Goal: Task Accomplishment & Management: Complete application form

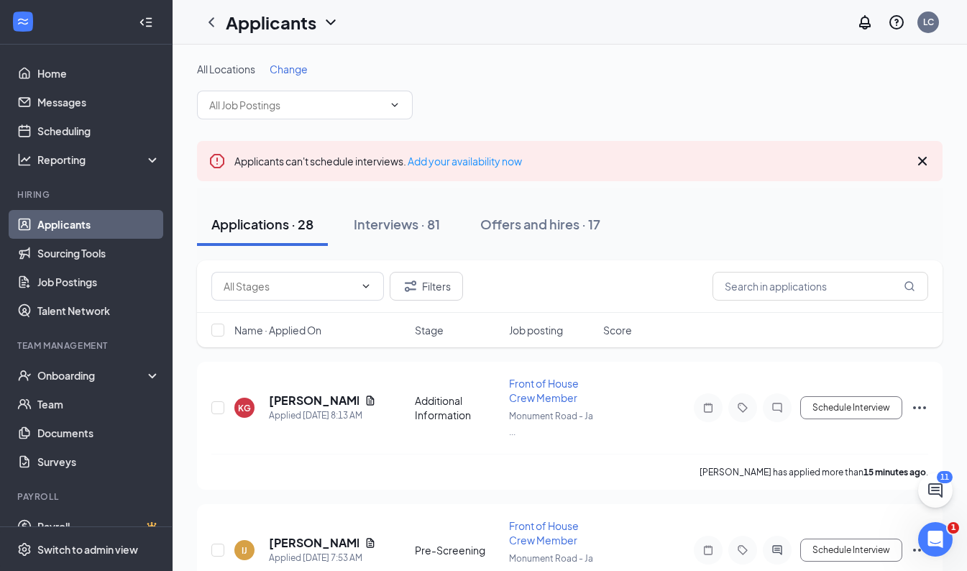
click at [541, 209] on button "Offers and hires · 17" at bounding box center [540, 224] width 149 height 43
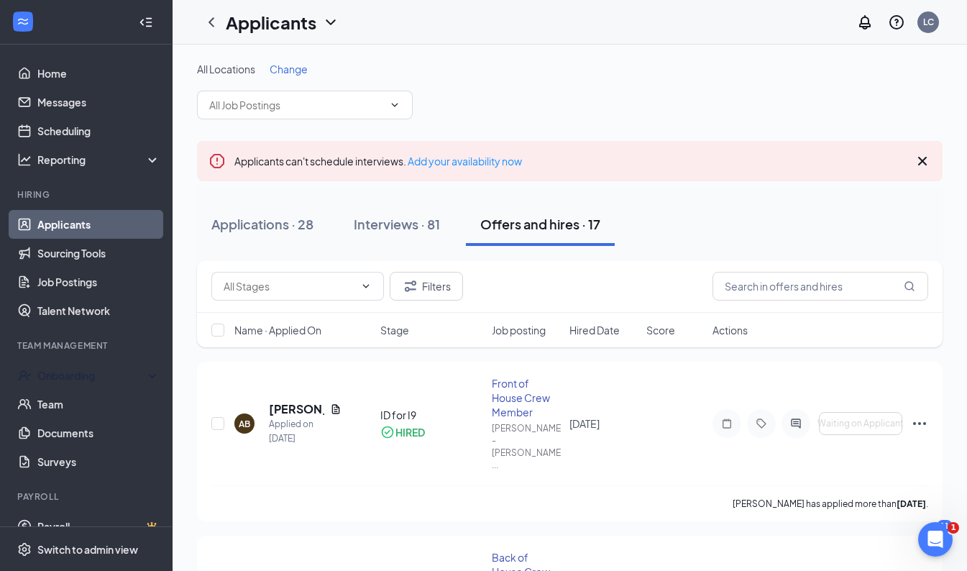
click at [81, 386] on div "Onboarding" at bounding box center [86, 375] width 173 height 29
click at [81, 492] on link "Activity log" at bounding box center [98, 490] width 123 height 29
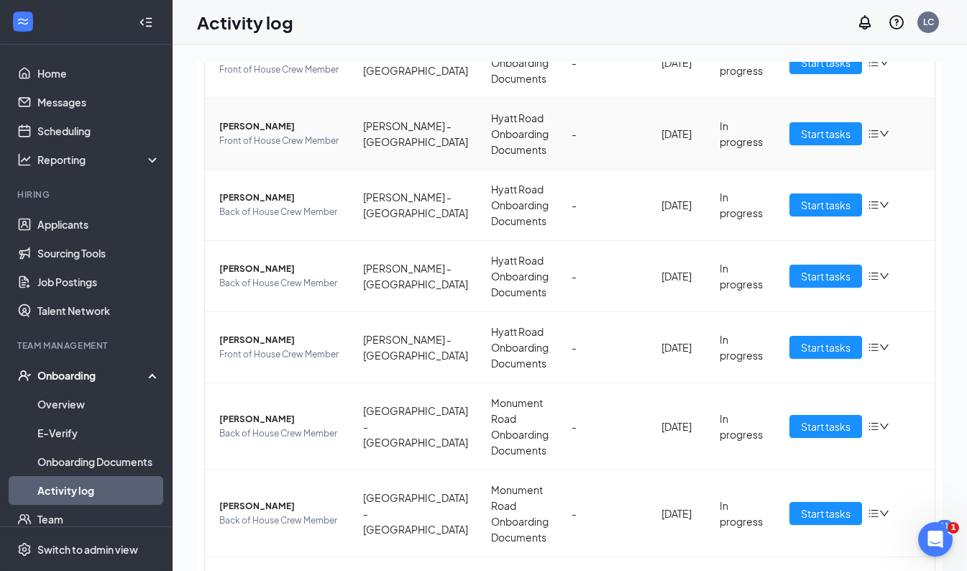
scroll to position [237, 0]
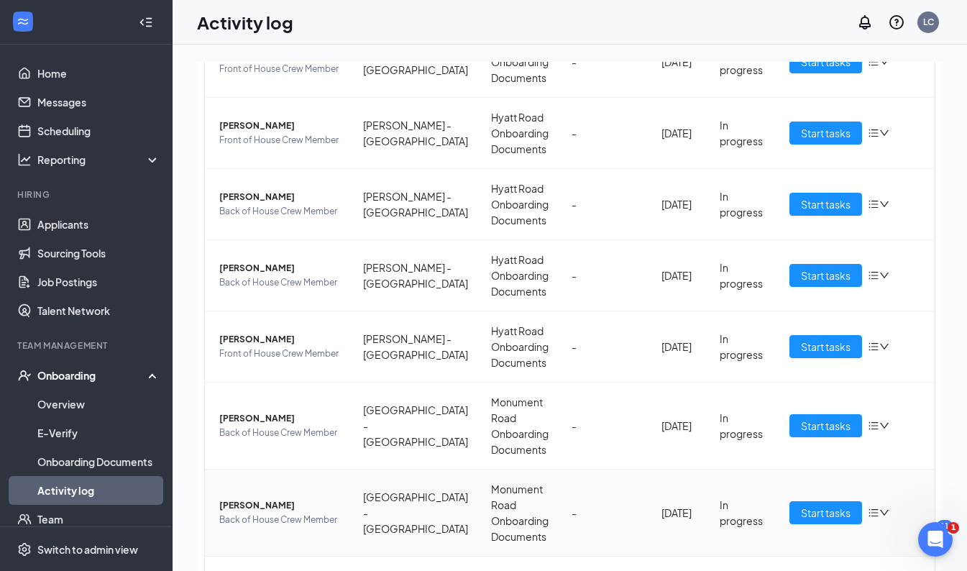
click at [879, 511] on icon "down" at bounding box center [884, 513] width 10 height 10
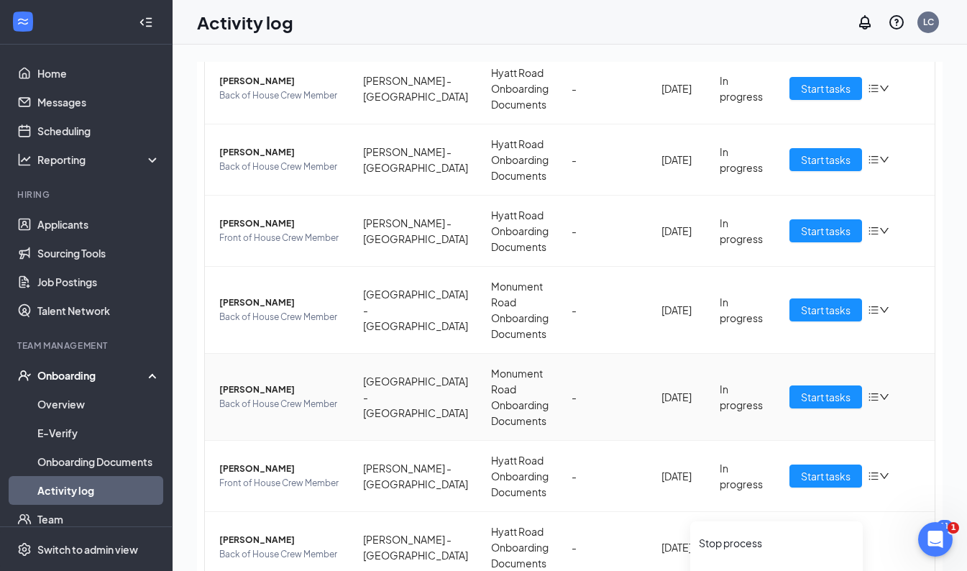
scroll to position [353, 0]
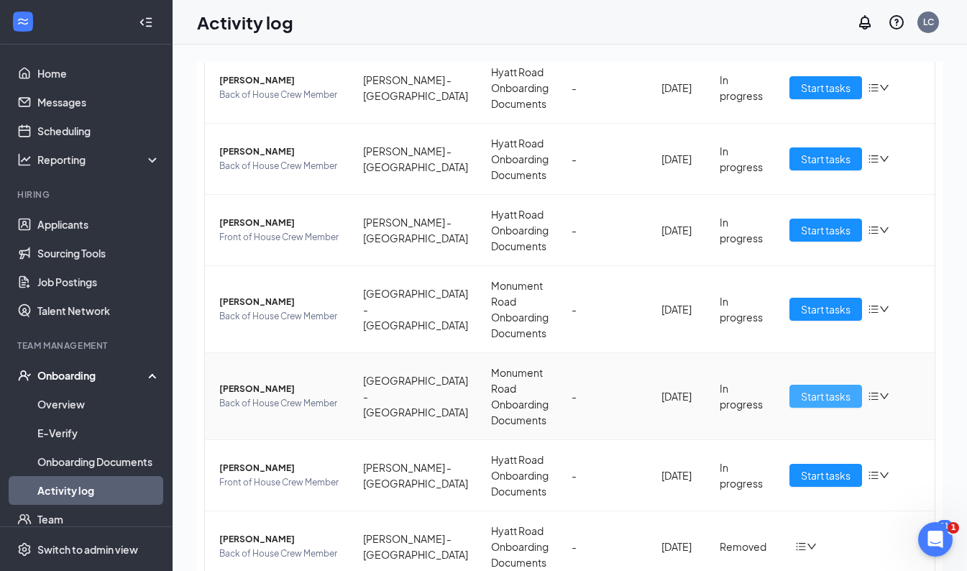
click at [801, 396] on span "Start tasks" at bounding box center [826, 396] width 50 height 16
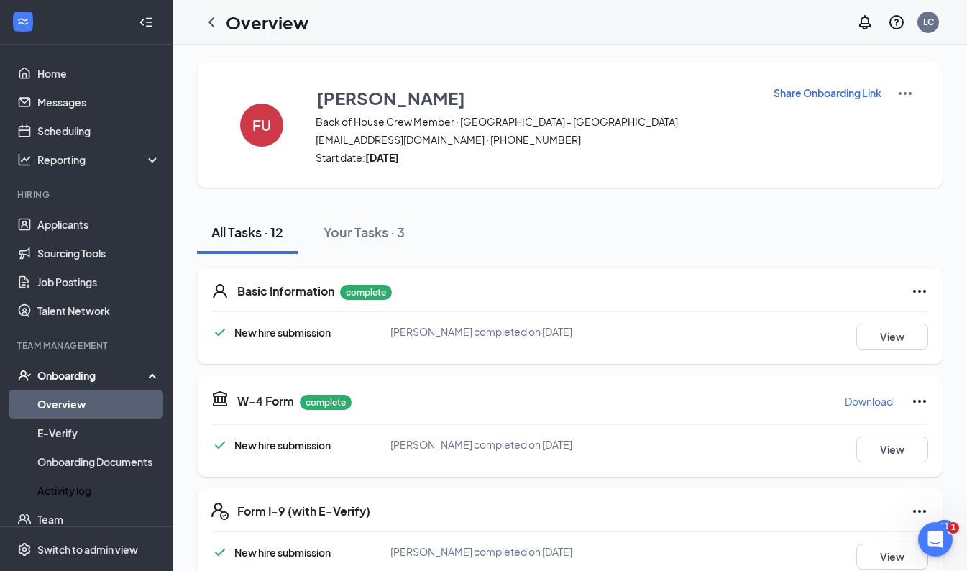
click at [72, 492] on link "Activity log" at bounding box center [98, 490] width 123 height 29
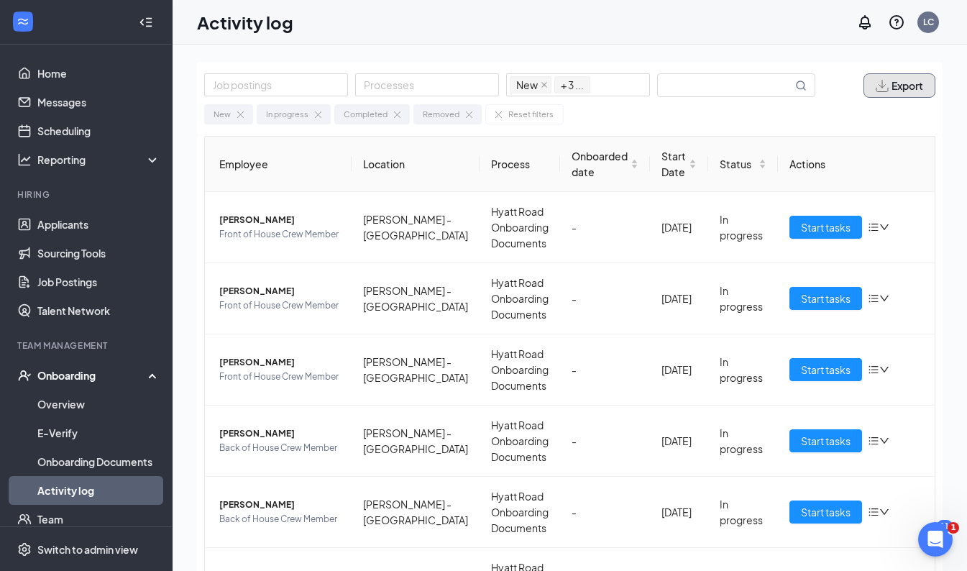
click at [892, 83] on span "Export" at bounding box center [908, 86] width 32 height 10
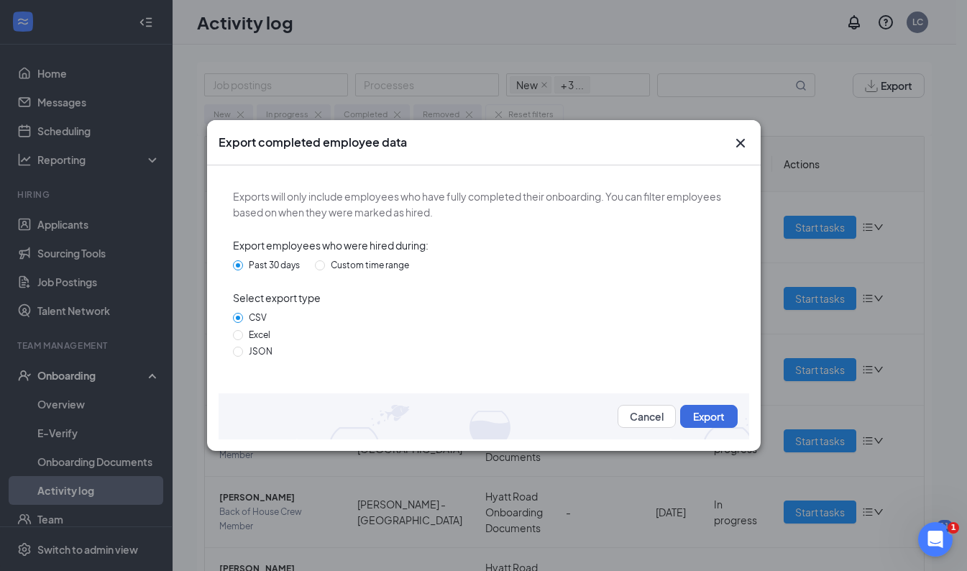
click at [240, 335] on input "Excel" at bounding box center [238, 335] width 10 height 10
radio input "true"
radio input "false"
click at [706, 418] on button "Export" at bounding box center [709, 416] width 58 height 23
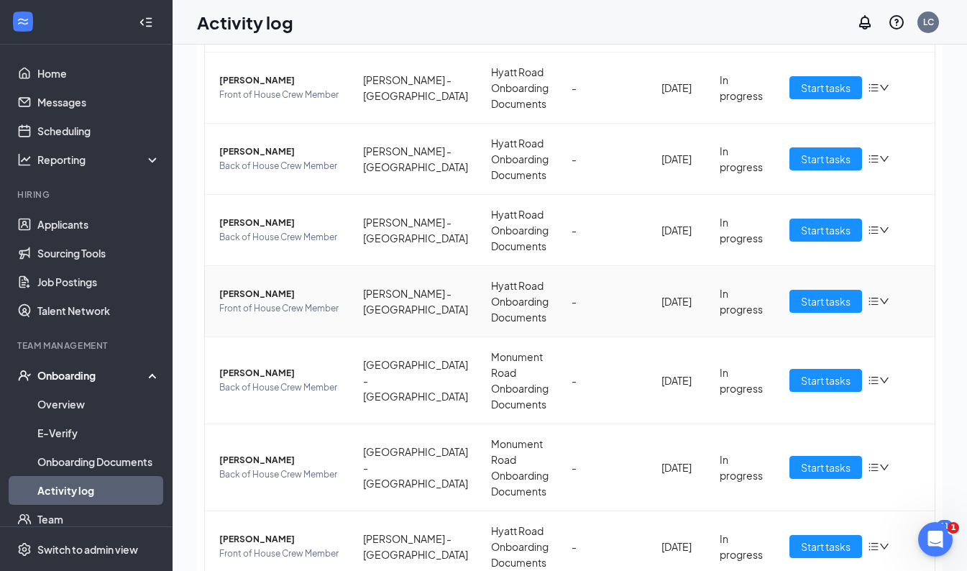
scroll to position [257, 0]
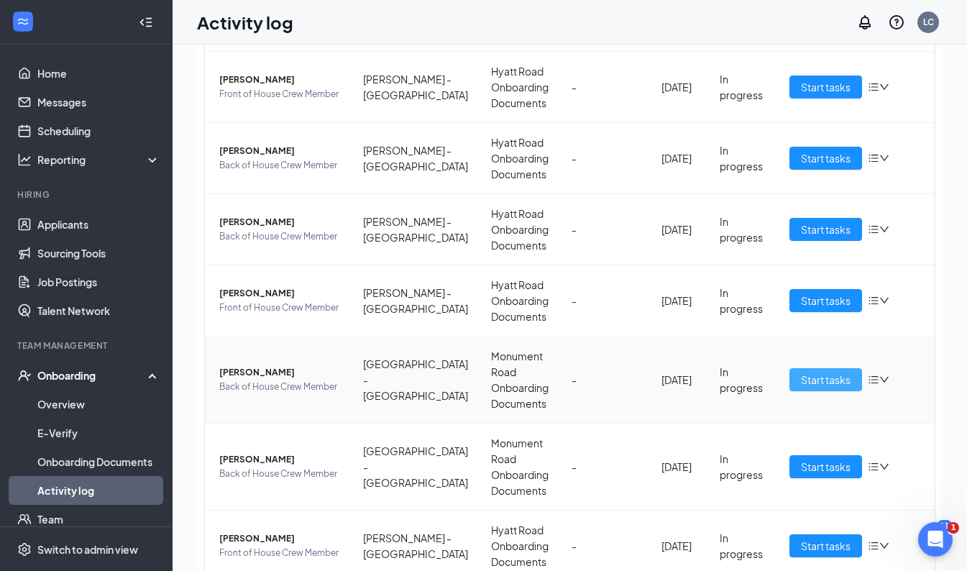
click at [803, 380] on span "Start tasks" at bounding box center [826, 380] width 50 height 16
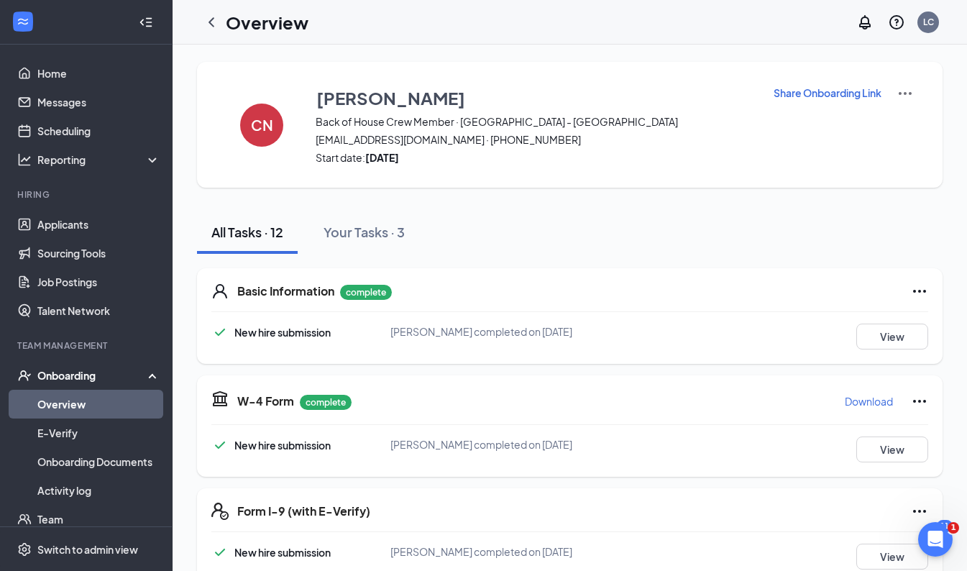
click at [62, 375] on div "Onboarding" at bounding box center [92, 375] width 111 height 14
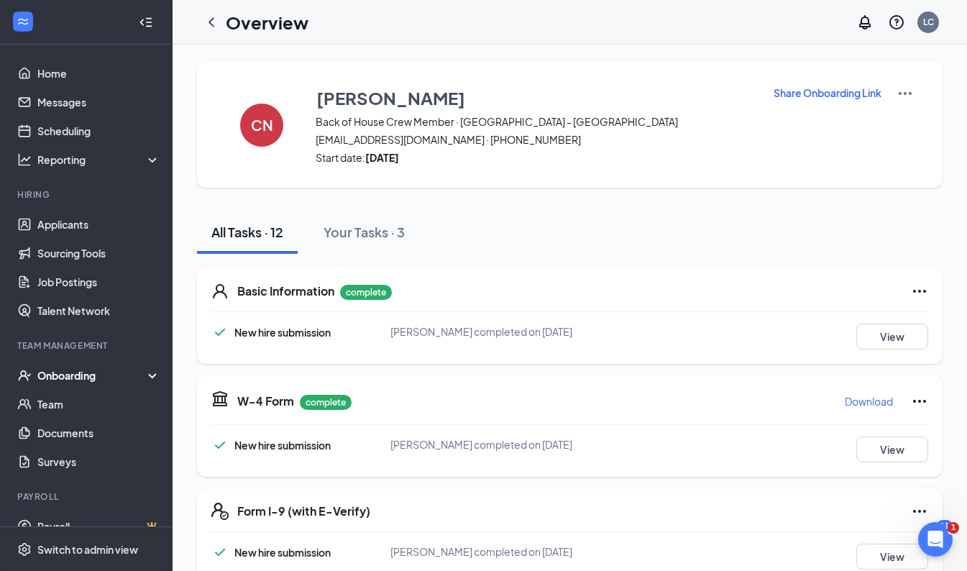
click at [62, 375] on div "Onboarding" at bounding box center [92, 375] width 111 height 14
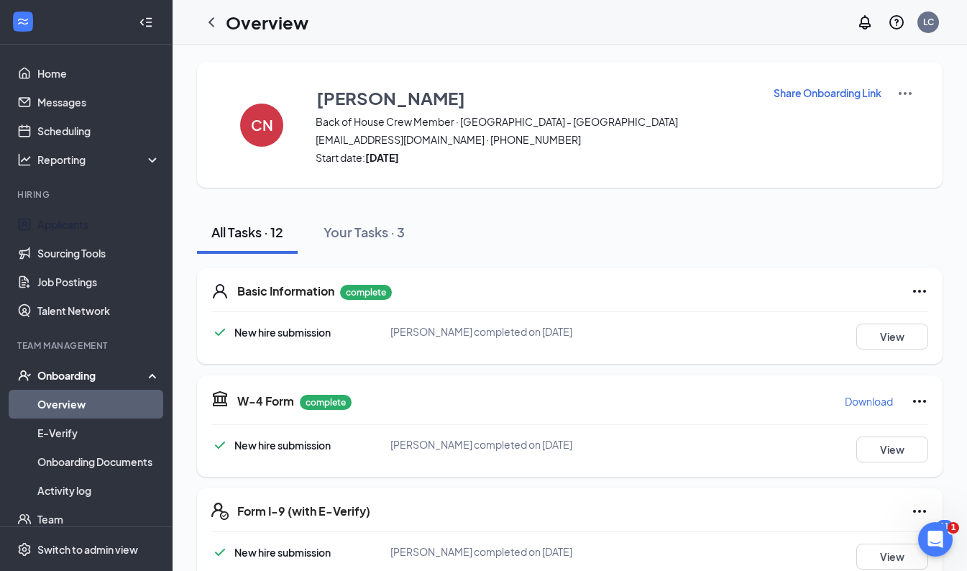
click at [63, 223] on link "Applicants" at bounding box center [98, 224] width 123 height 29
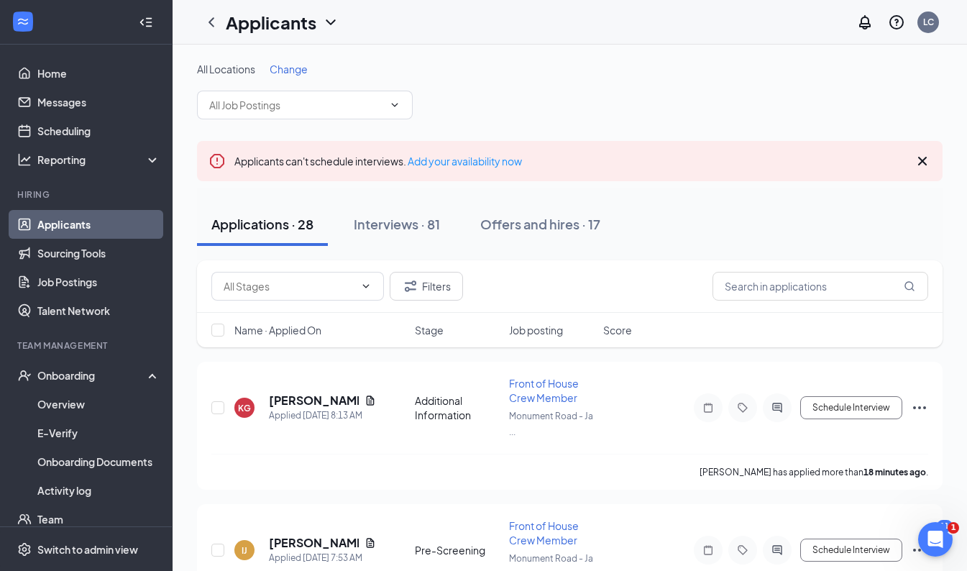
click at [553, 224] on div "Offers and hires · 17" at bounding box center [540, 224] width 120 height 18
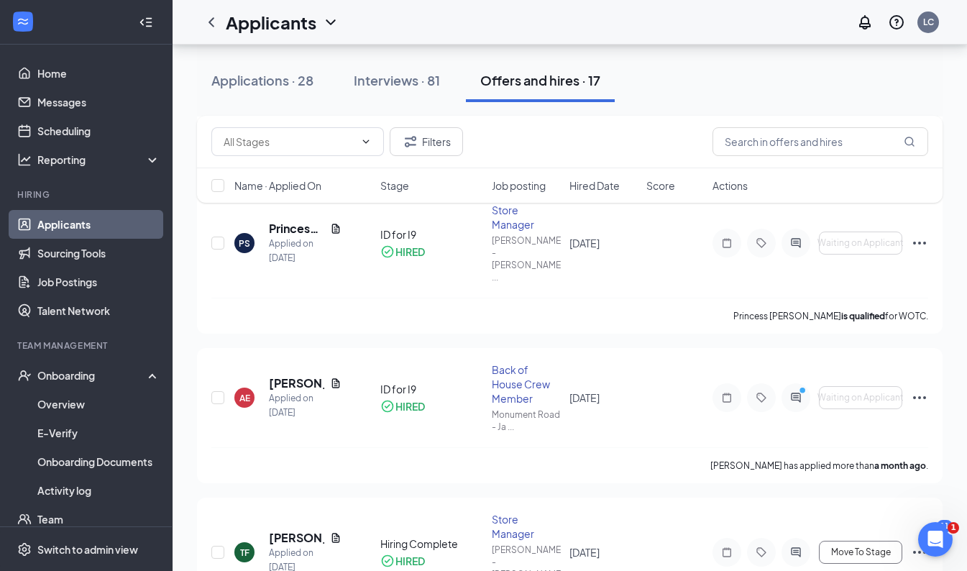
scroll to position [1837, 0]
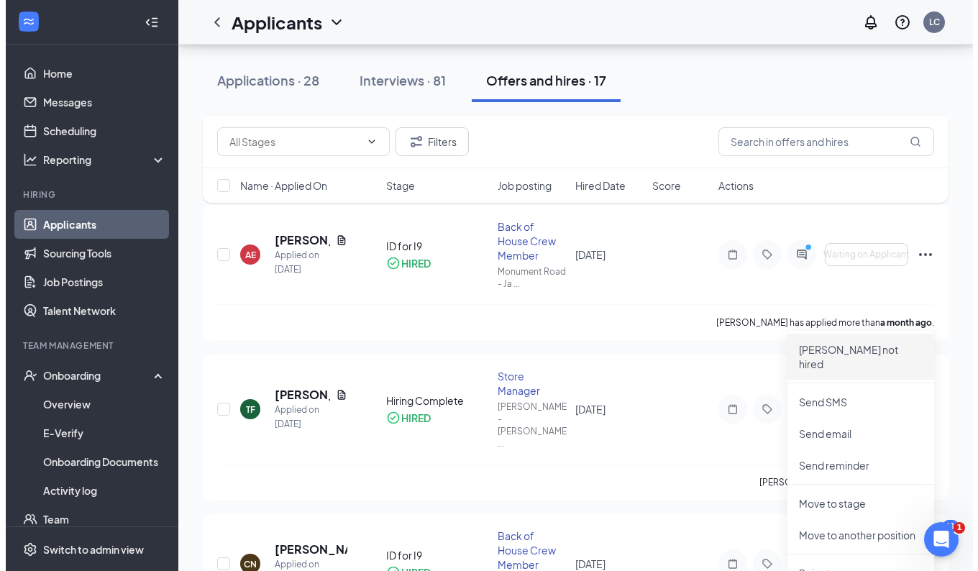
scroll to position [1983, 0]
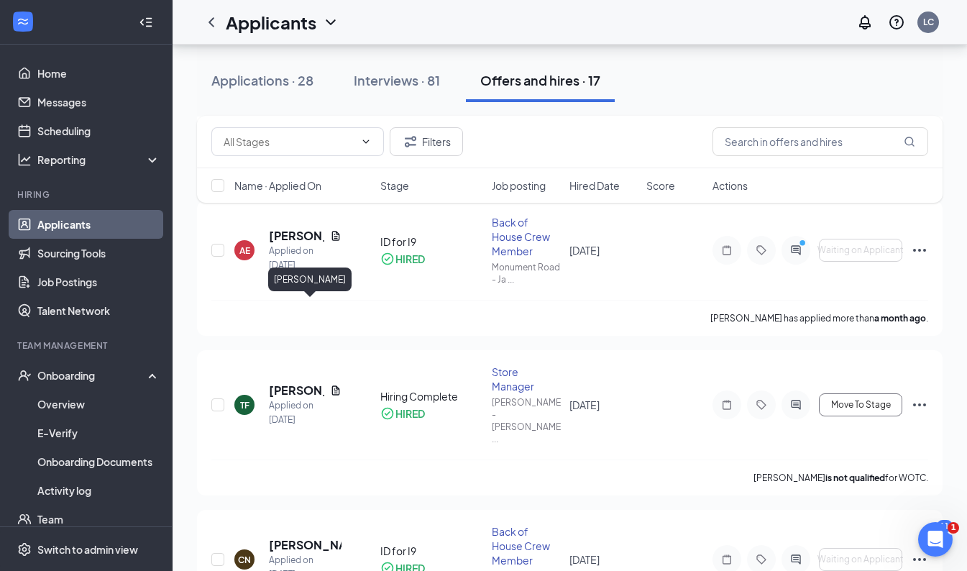
click at [296, 537] on h5 "[PERSON_NAME]" at bounding box center [305, 545] width 73 height 16
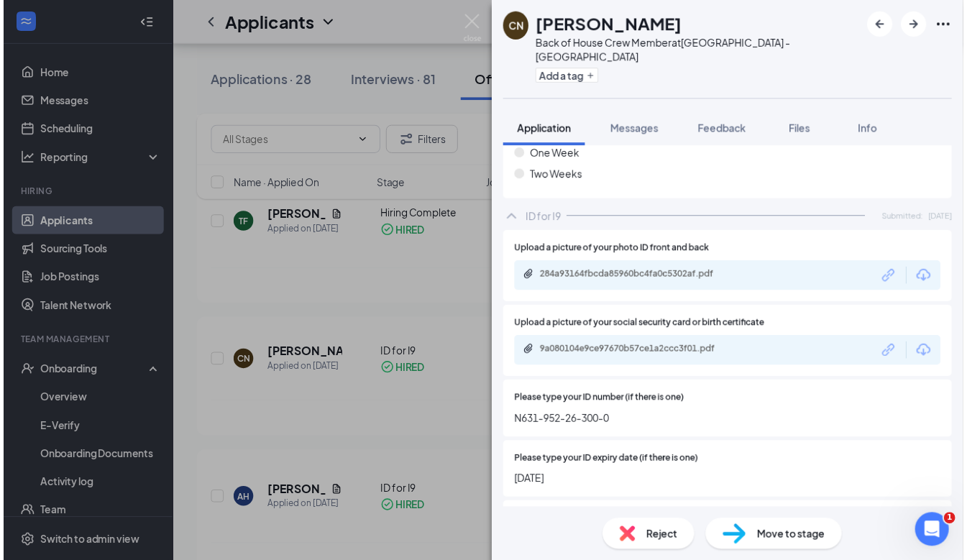
scroll to position [1176, 0]
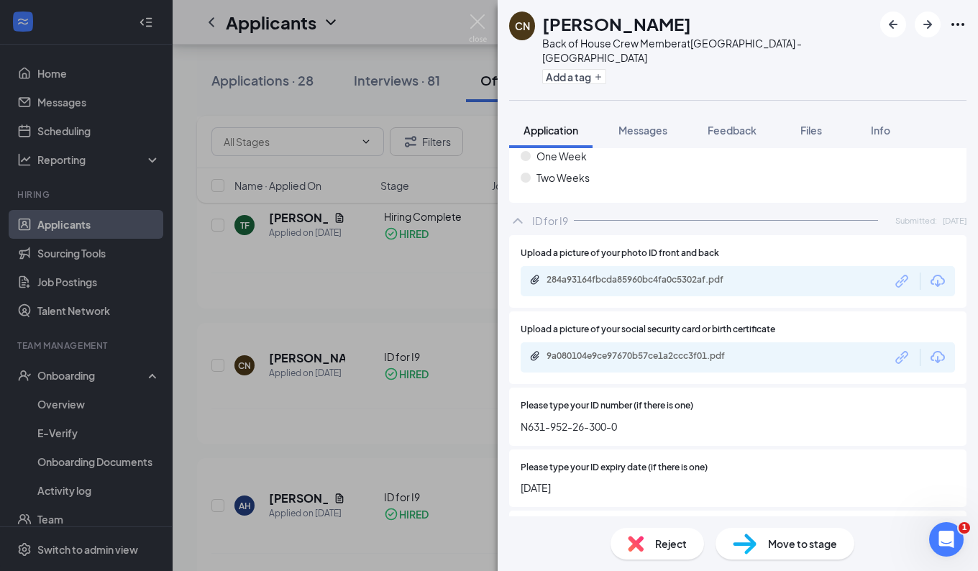
click at [929, 273] on icon "Download" at bounding box center [937, 281] width 17 height 17
click at [929, 349] on icon "Download" at bounding box center [937, 357] width 17 height 17
click at [65, 384] on div "CN [PERSON_NAME] Back of House Crew Member at [GEOGRAPHIC_DATA] - [GEOGRAPHIC_D…" at bounding box center [489, 285] width 978 height 571
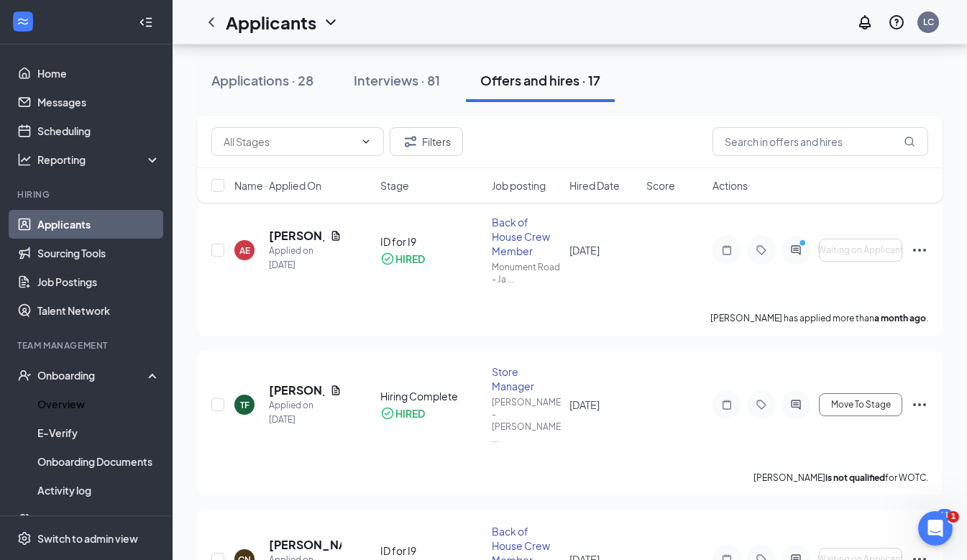
click at [63, 406] on link "Overview" at bounding box center [98, 404] width 123 height 29
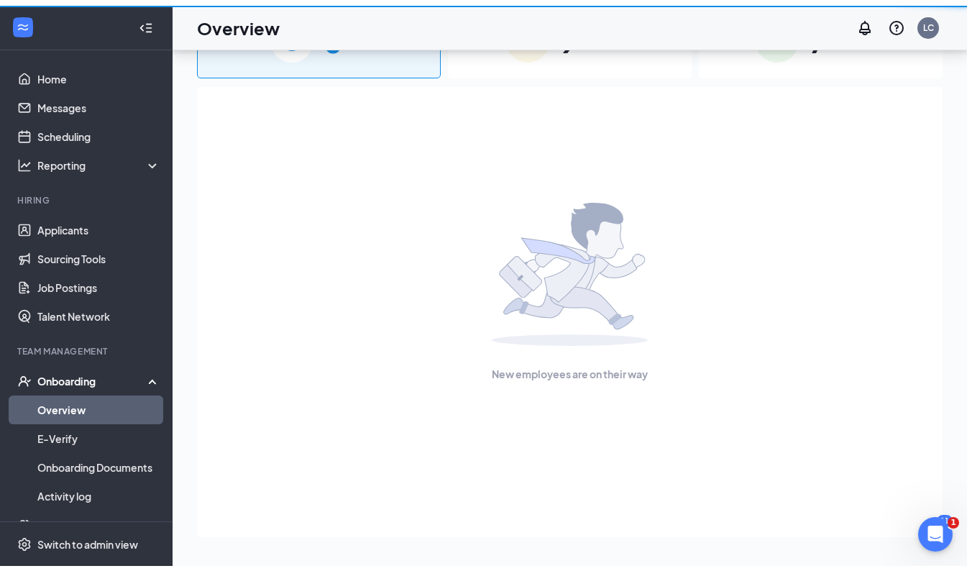
scroll to position [65, 0]
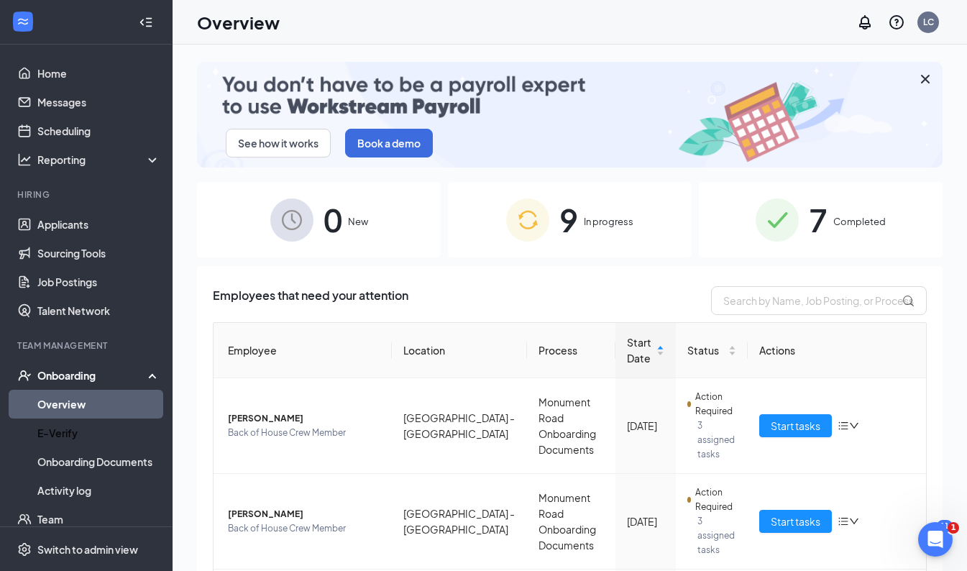
click at [65, 434] on link "E-Verify" at bounding box center [98, 433] width 123 height 29
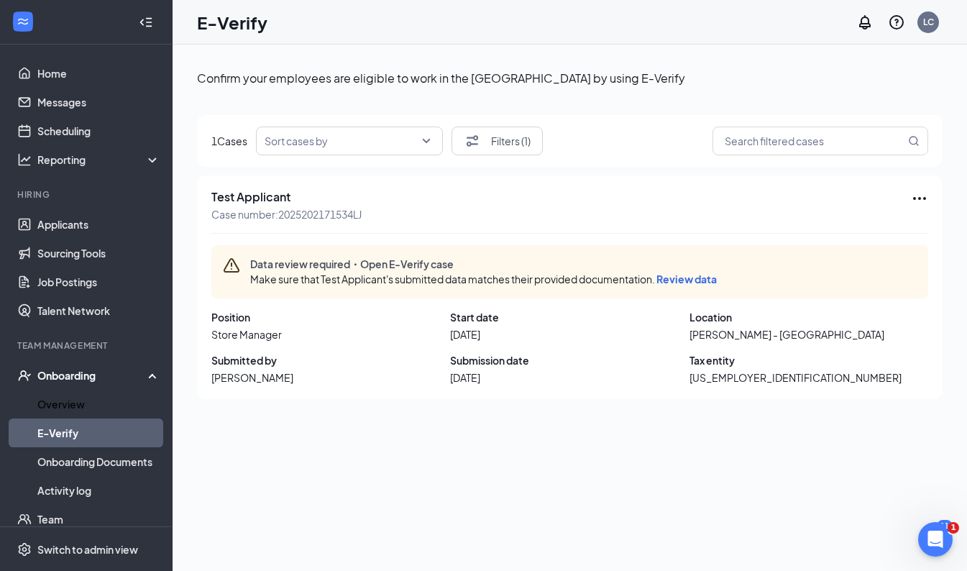
click at [65, 411] on link "Overview" at bounding box center [98, 404] width 123 height 29
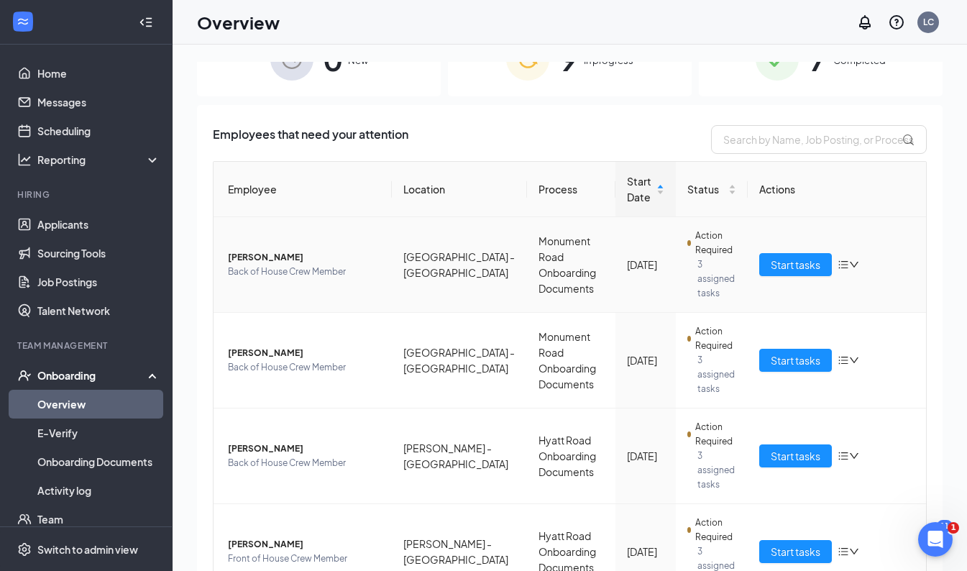
scroll to position [187, 0]
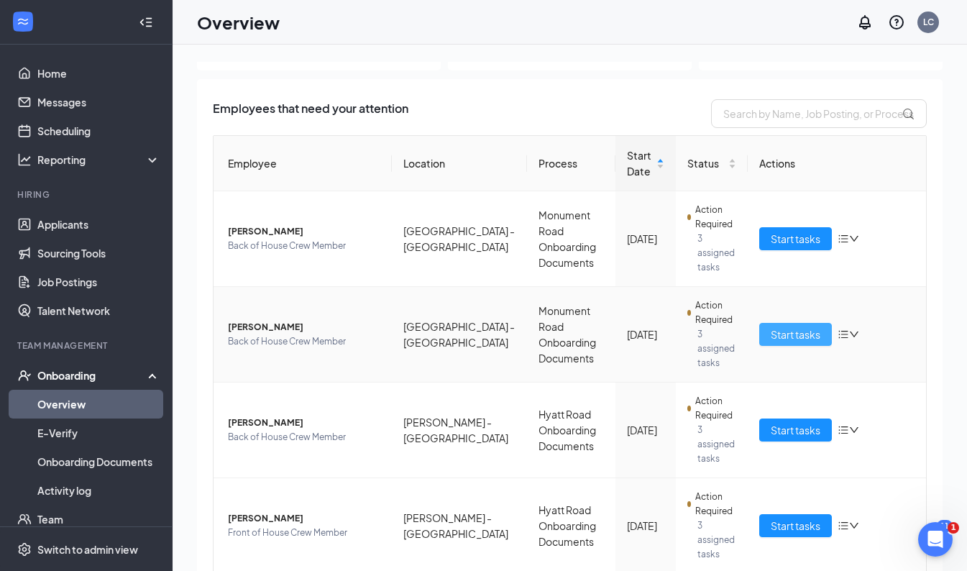
click at [773, 333] on span "Start tasks" at bounding box center [796, 334] width 50 height 16
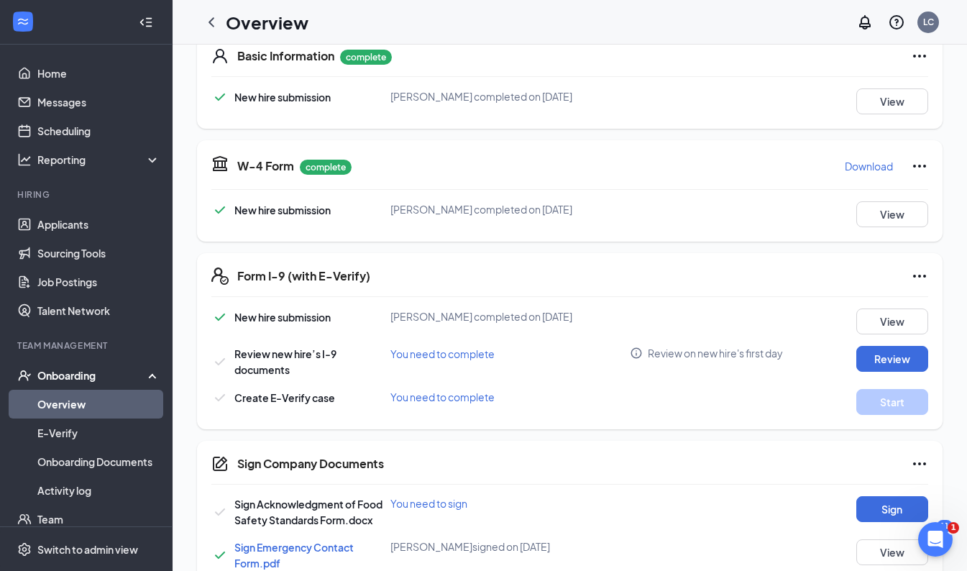
scroll to position [237, 0]
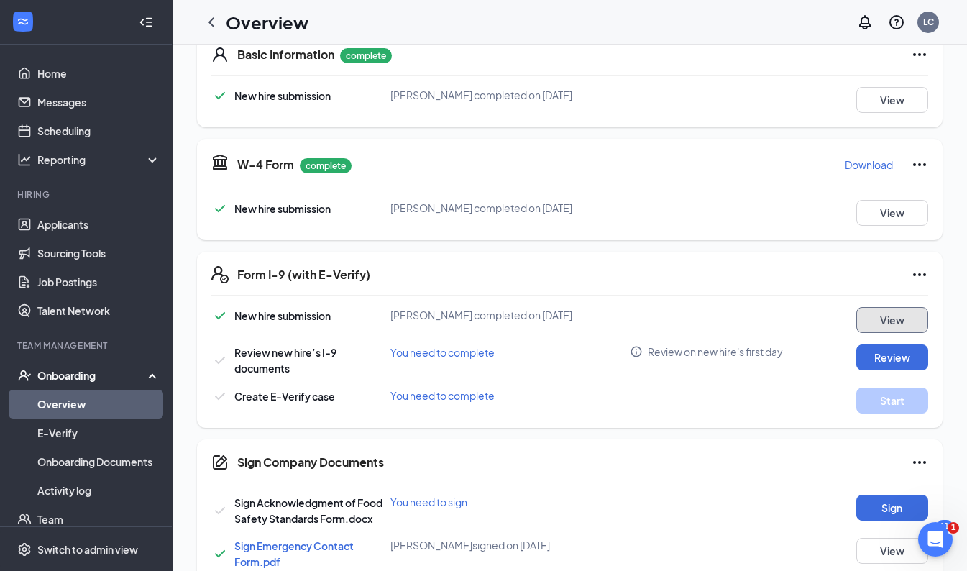
click at [882, 321] on button "View" at bounding box center [892, 320] width 72 height 26
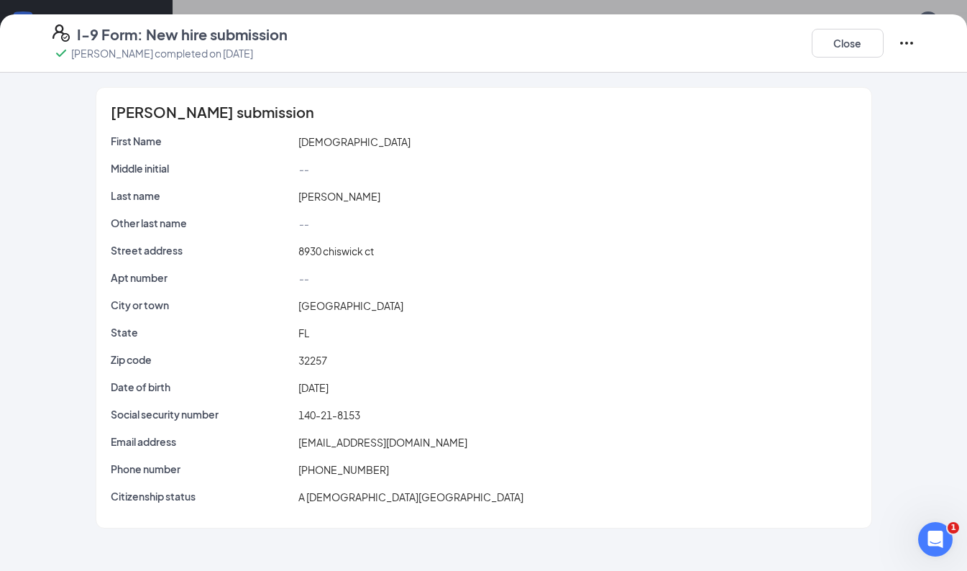
scroll to position [507, 0]
click at [841, 43] on button "Close" at bounding box center [848, 43] width 72 height 29
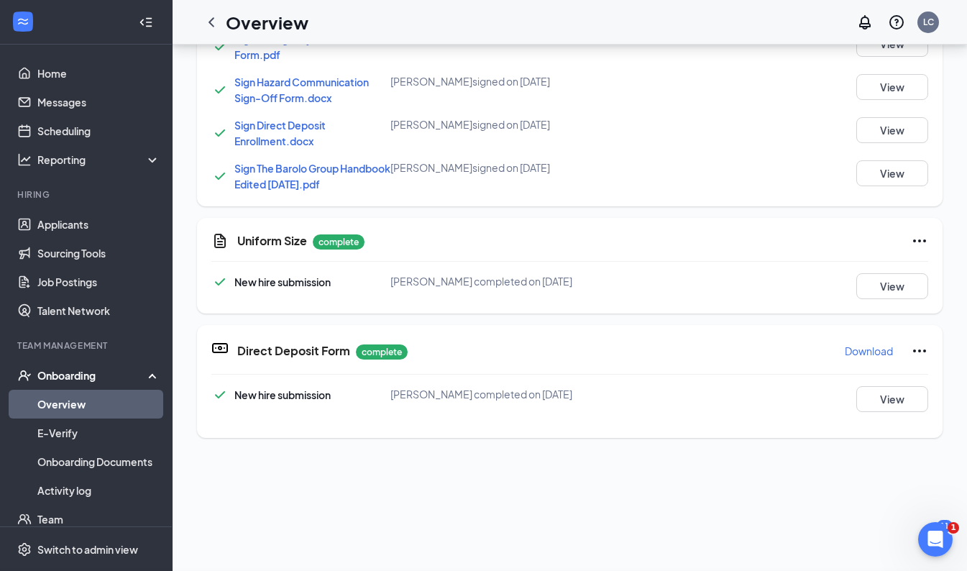
scroll to position [35, 0]
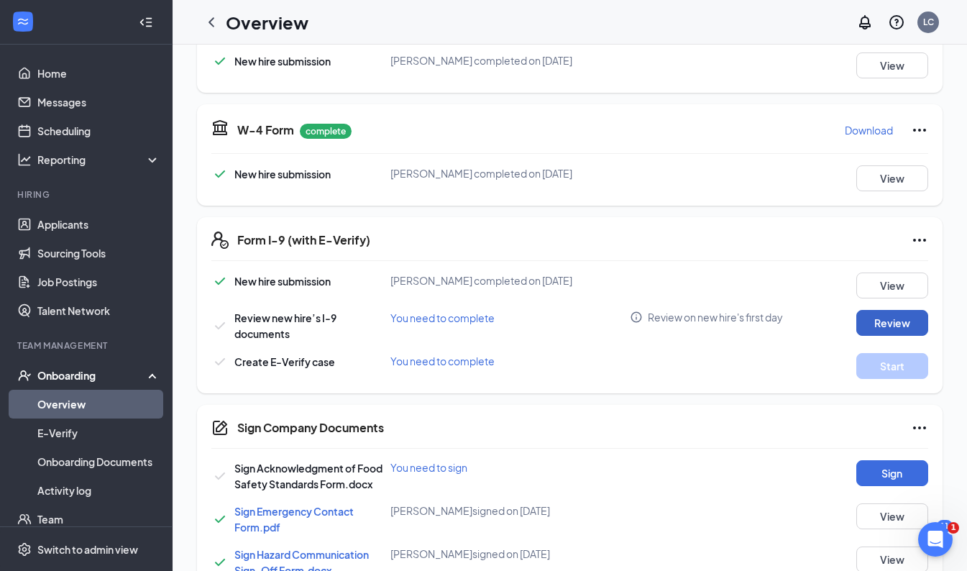
click at [879, 316] on button "Review" at bounding box center [892, 323] width 72 height 26
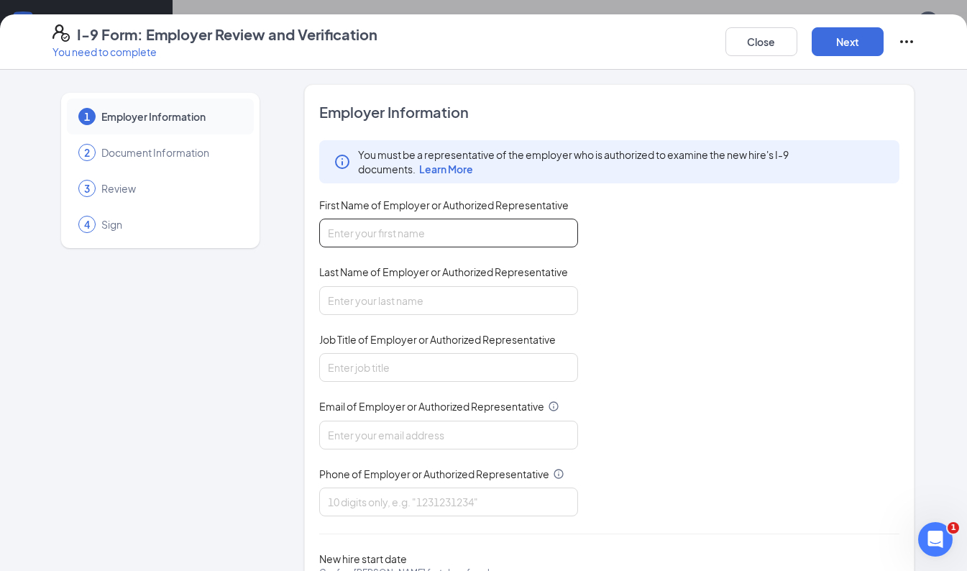
click at [402, 225] on input "First Name of Employer or Authorized Representative" at bounding box center [448, 233] width 259 height 29
type input "[PERSON_NAME]"
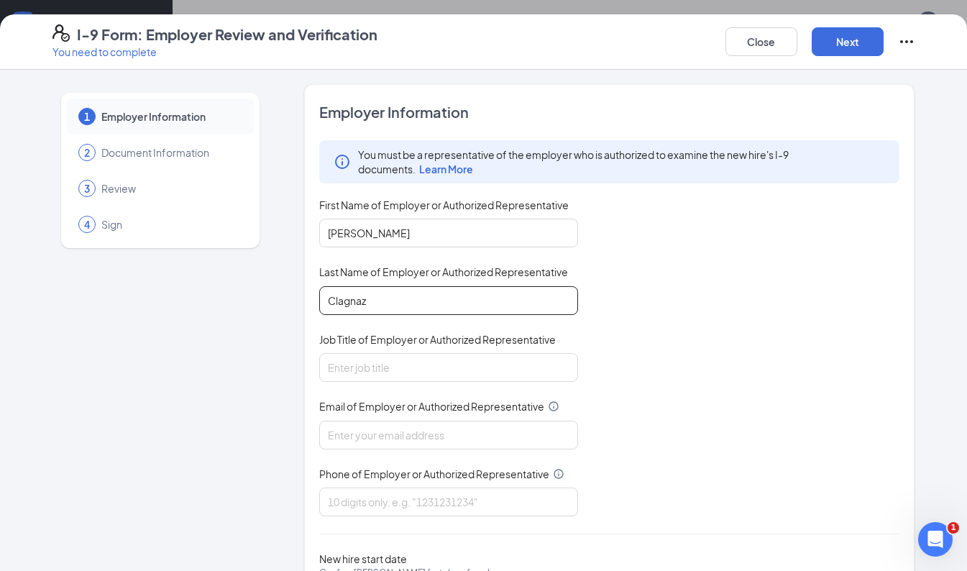
type input "Clagnaz"
type input "Owner"
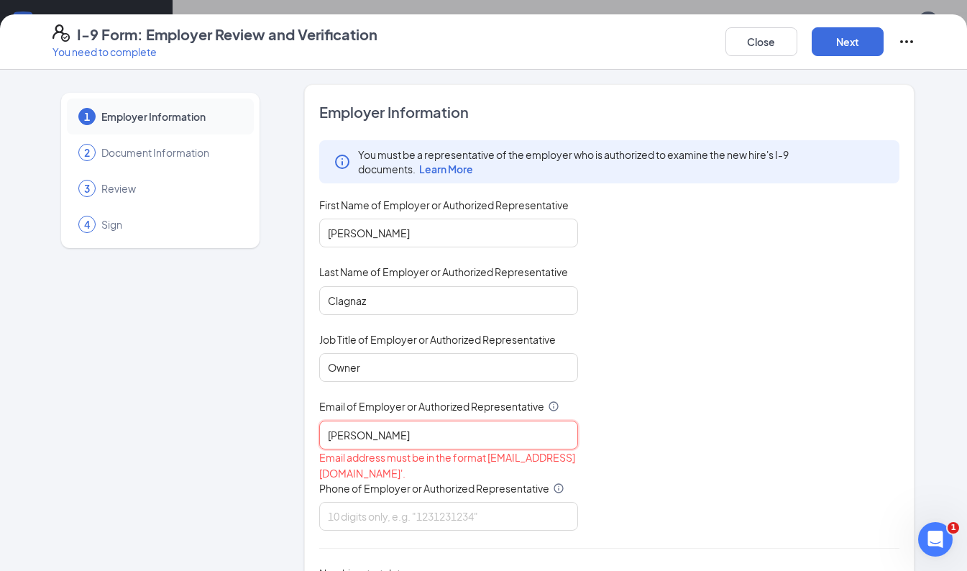
type input "[PERSON_NAME][EMAIL_ADDRESS][DOMAIN_NAME]"
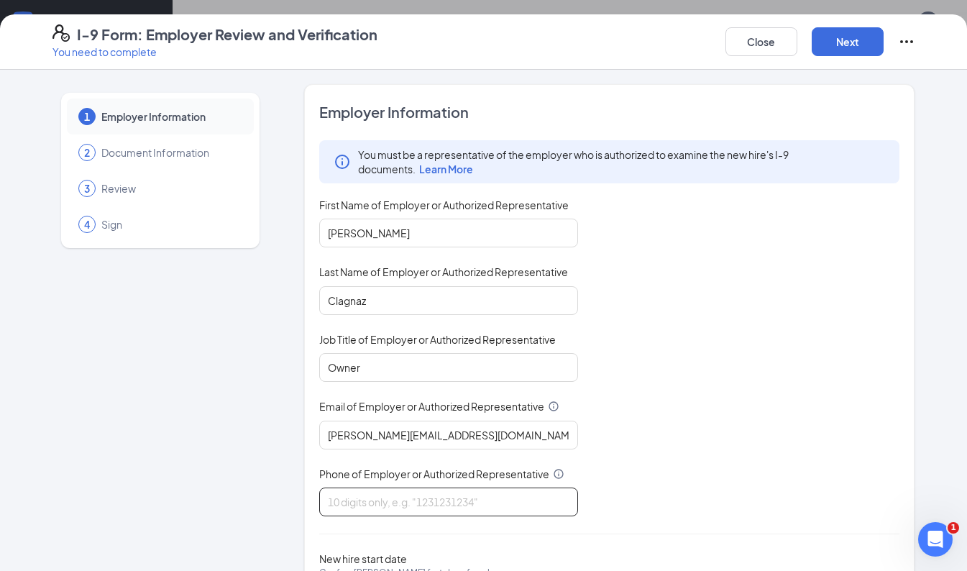
type input "8"
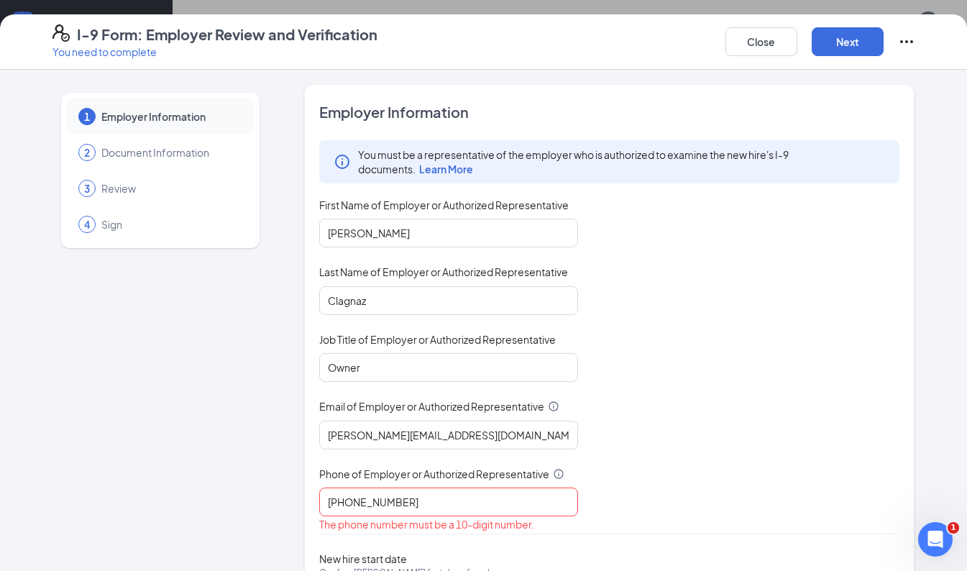
scroll to position [92, 0]
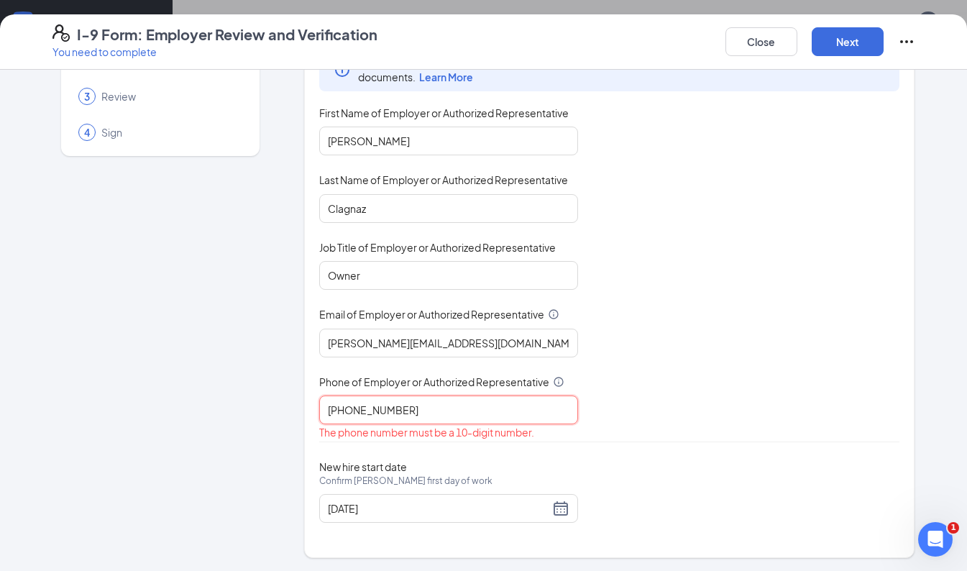
click at [349, 410] on input "[PHONE_NUMBER]" at bounding box center [448, 410] width 259 height 29
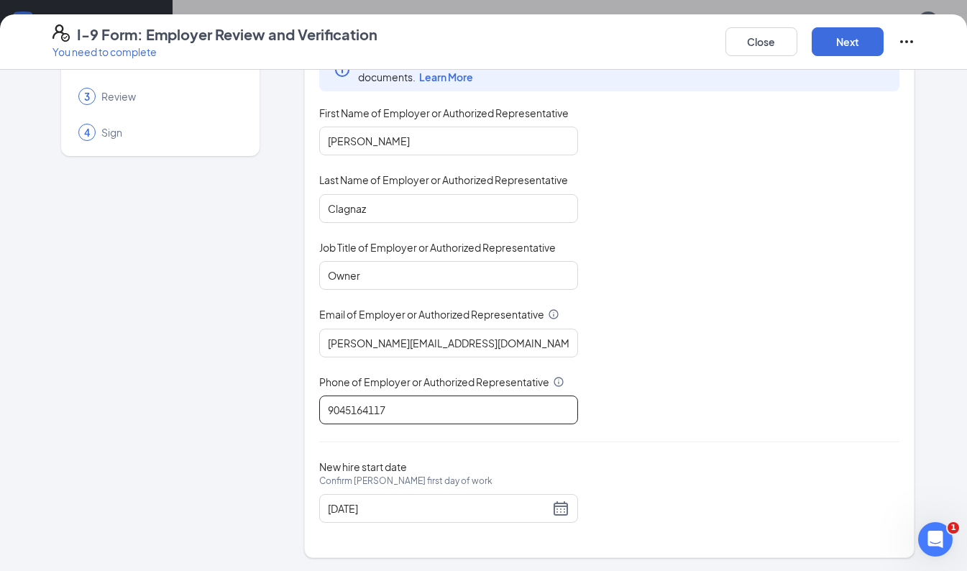
type input "9045164117"
click at [835, 50] on button "Next" at bounding box center [848, 41] width 72 height 29
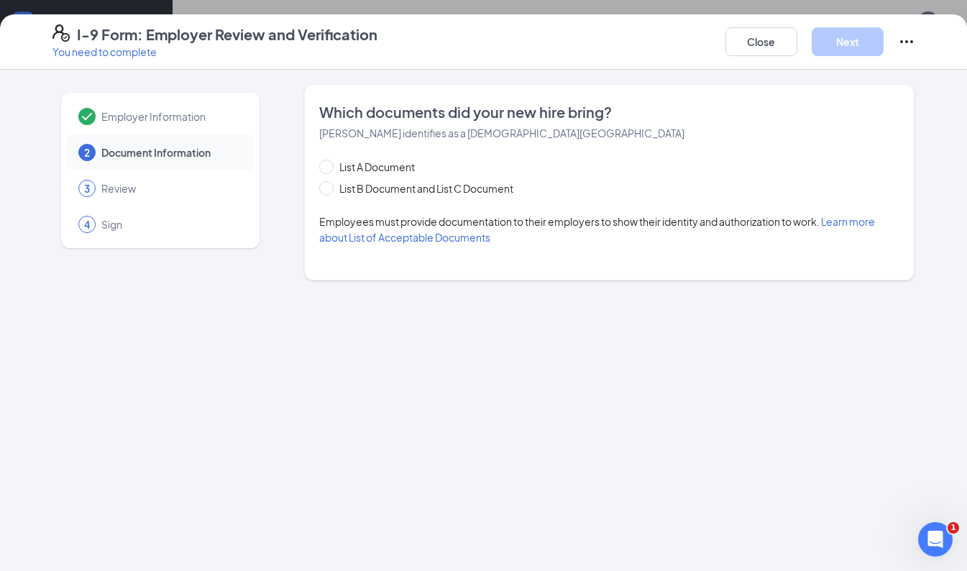
click at [330, 187] on span at bounding box center [326, 188] width 14 height 14
click at [329, 187] on input "List B Document and List C Document" at bounding box center [324, 186] width 10 height 10
radio input "true"
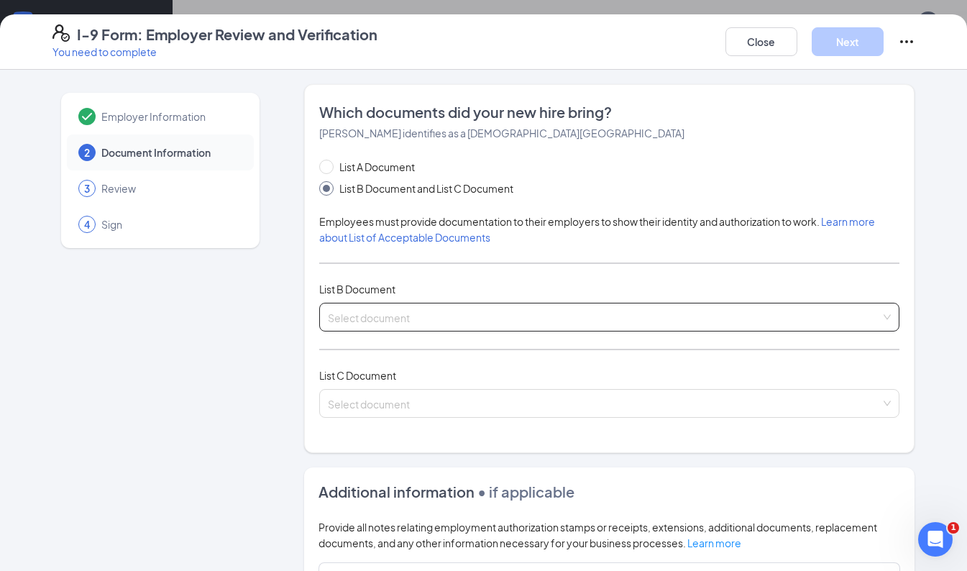
click at [416, 316] on input "search" at bounding box center [605, 314] width 554 height 22
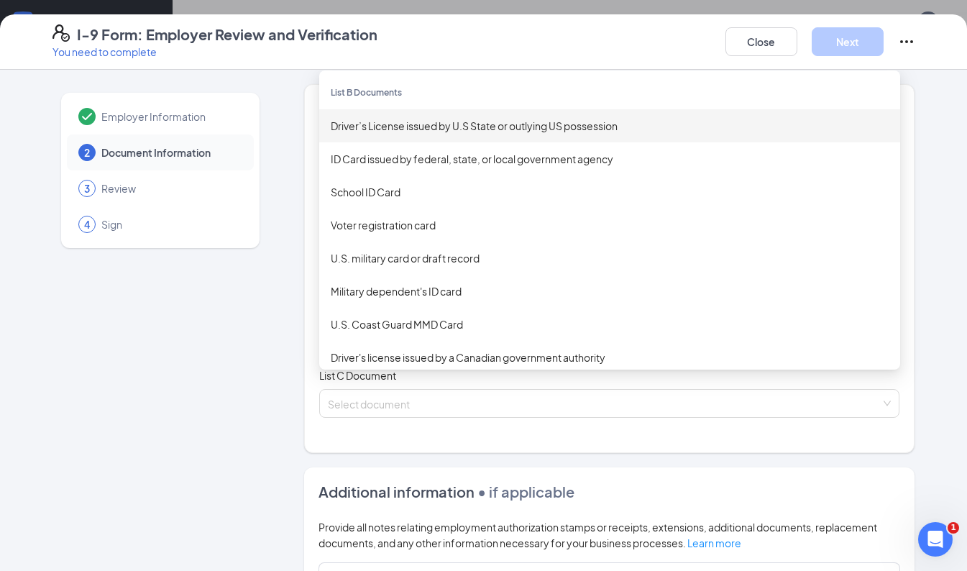
click at [394, 129] on div "Driver’s License issued by U.S State or outlying US possession" at bounding box center [610, 126] width 558 height 16
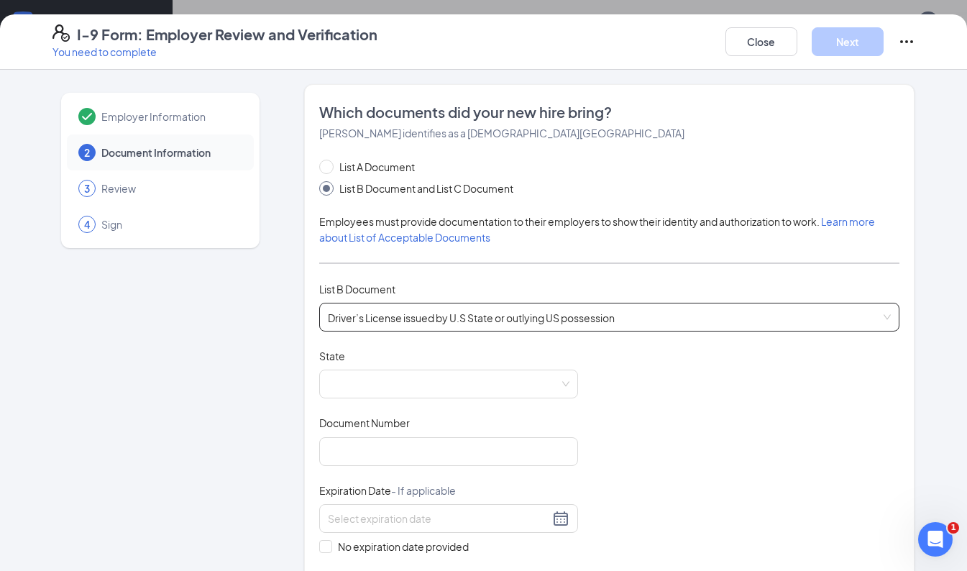
click at [435, 376] on span at bounding box center [449, 383] width 242 height 27
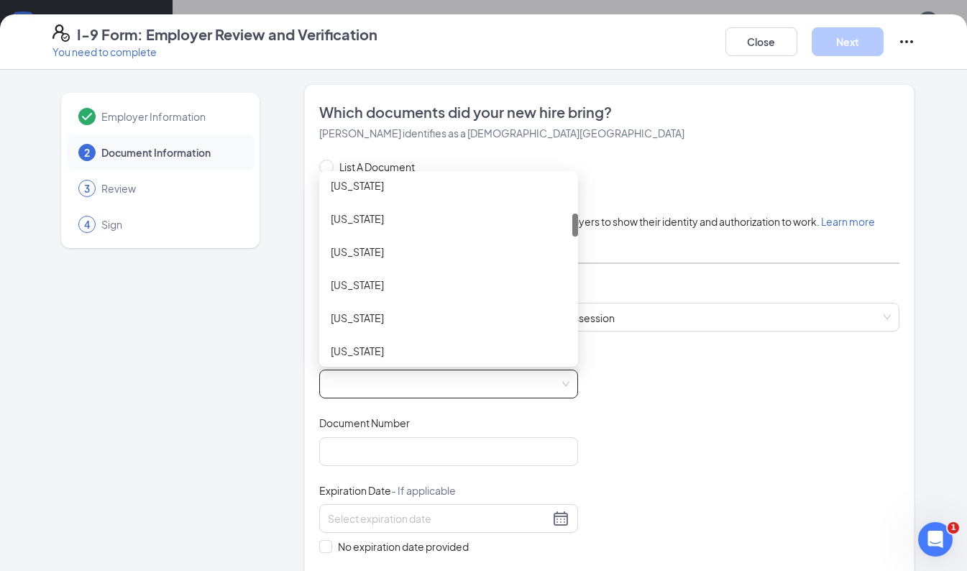
scroll to position [290, 0]
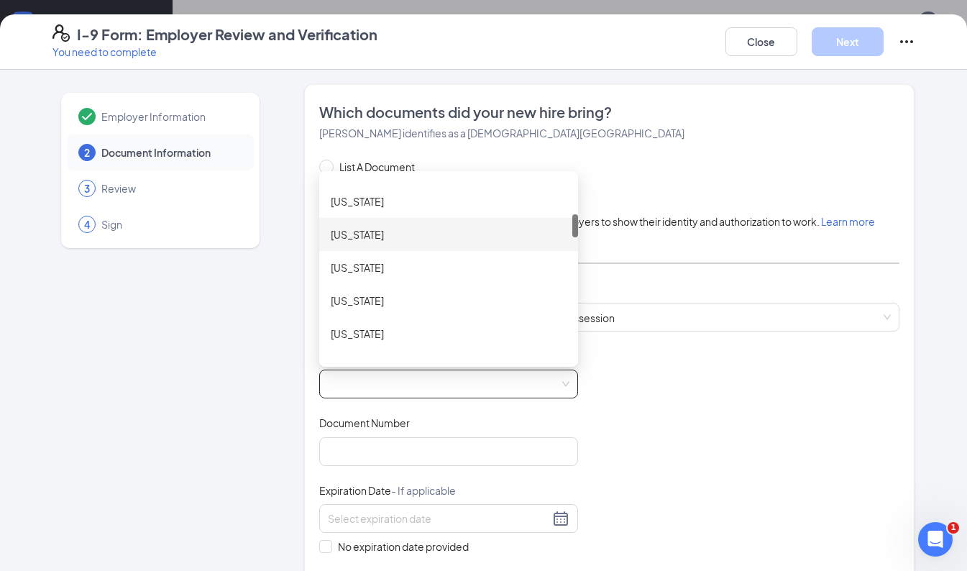
click at [344, 227] on div "[US_STATE]" at bounding box center [449, 235] width 236 height 16
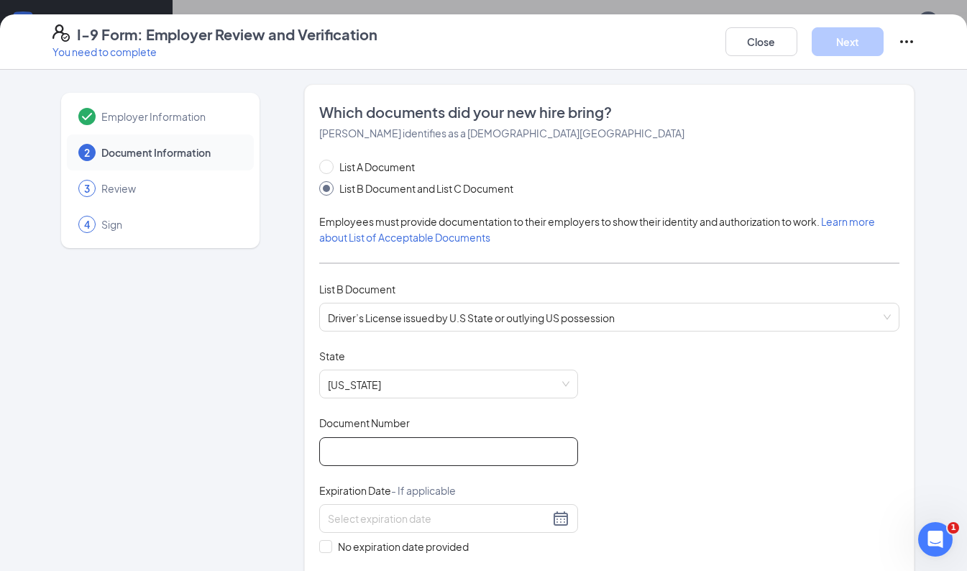
click at [375, 454] on input "Document Number" at bounding box center [448, 451] width 259 height 29
type input "N631952263000"
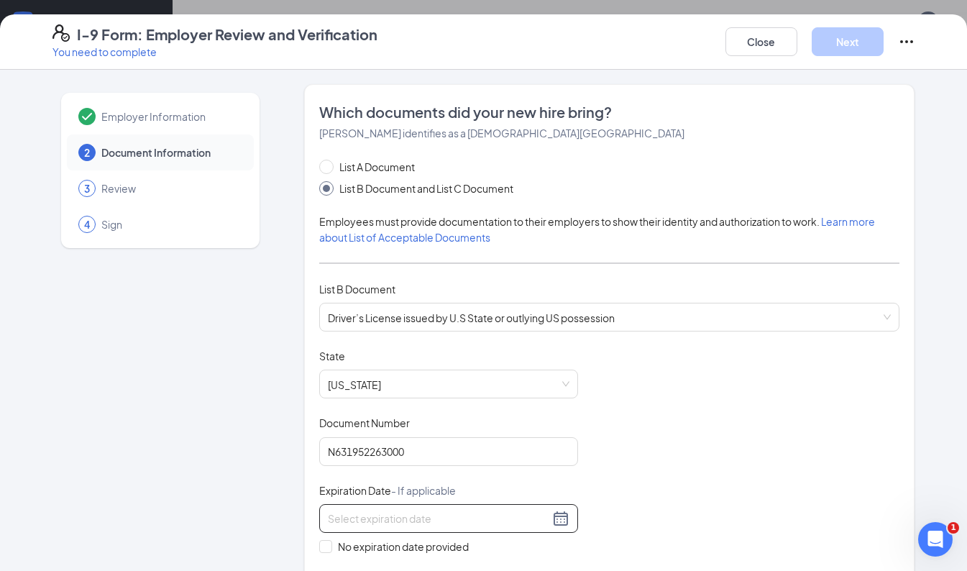
click at [447, 514] on input at bounding box center [438, 519] width 221 height 16
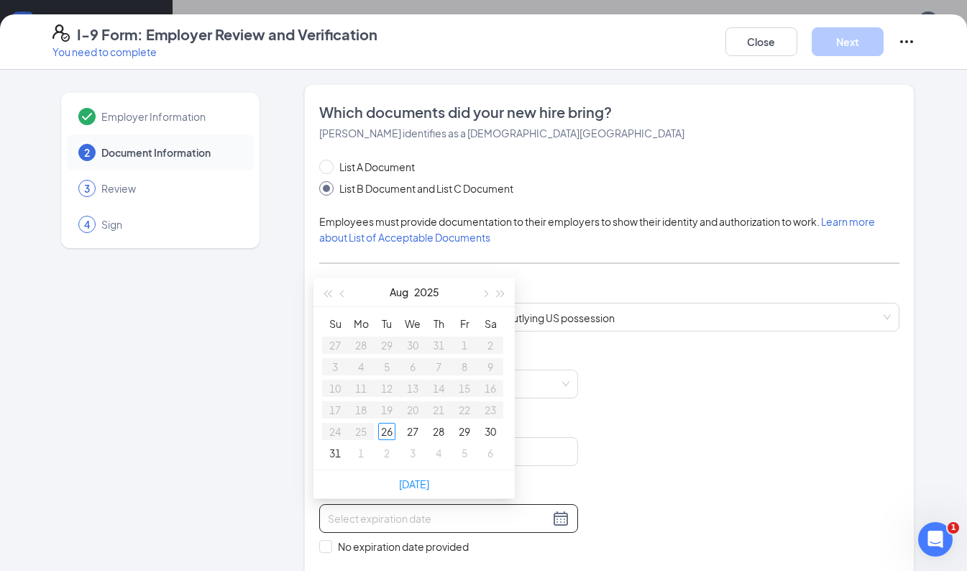
type input "[DATE]"
click at [428, 293] on button "2025" at bounding box center [426, 292] width 25 height 29
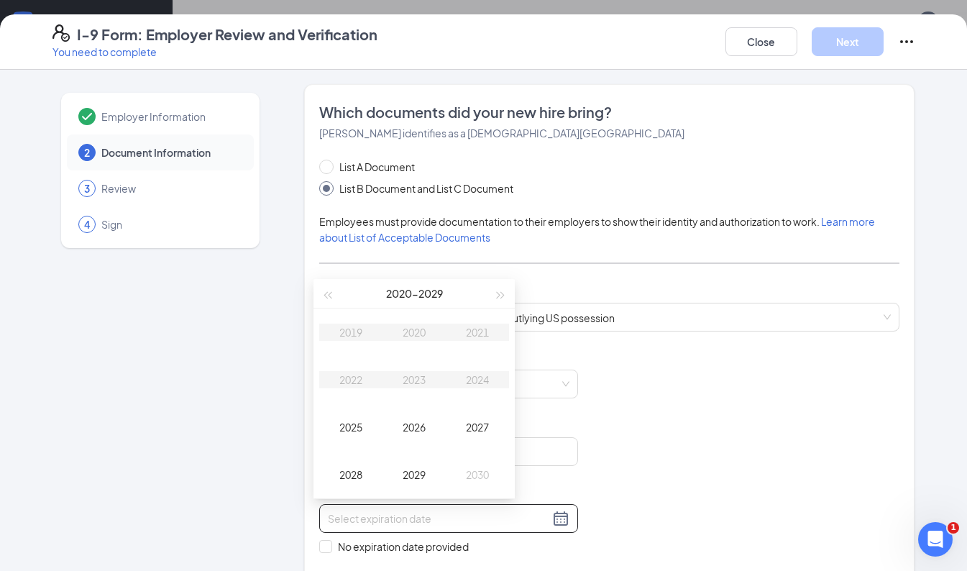
click at [499, 295] on span "button" at bounding box center [501, 295] width 7 height 7
click at [411, 380] on div "2033" at bounding box center [414, 379] width 43 height 17
type input "[DATE]"
click at [355, 482] on div "Oct" at bounding box center [350, 474] width 43 height 17
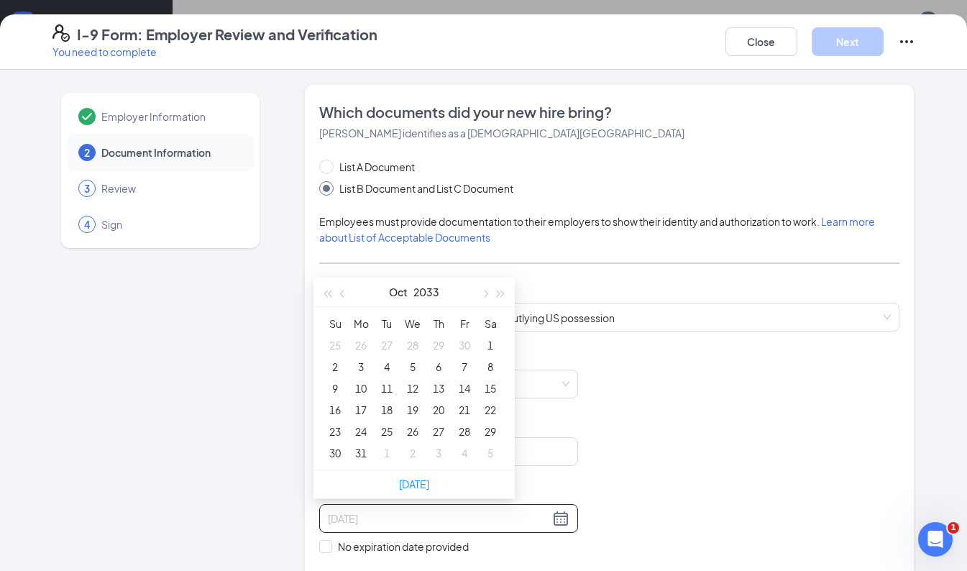
type input "[DATE]"
click at [492, 414] on div "22" at bounding box center [490, 409] width 17 height 17
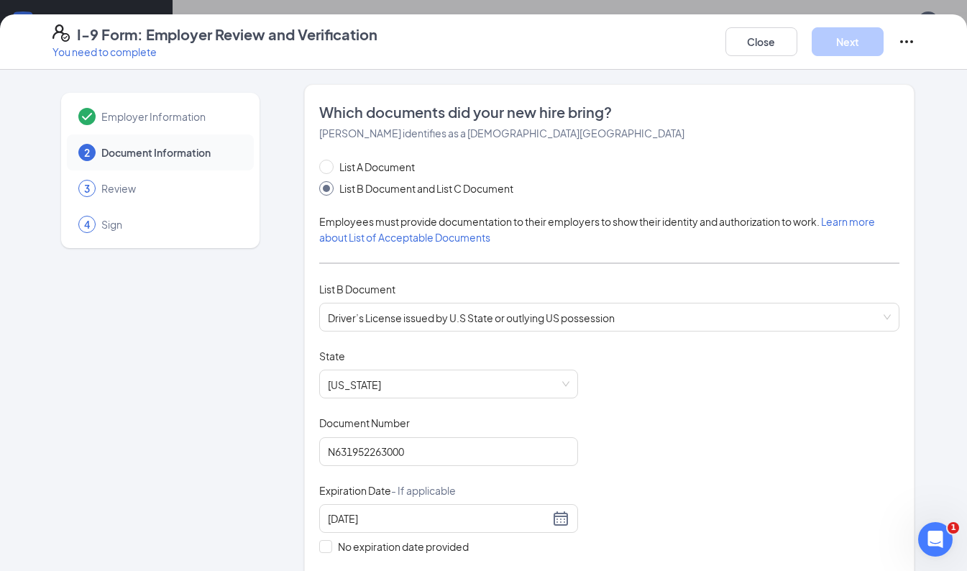
click at [605, 460] on div "Document Title Driver’s License issued by U.S State or outlying US possession S…" at bounding box center [609, 485] width 581 height 273
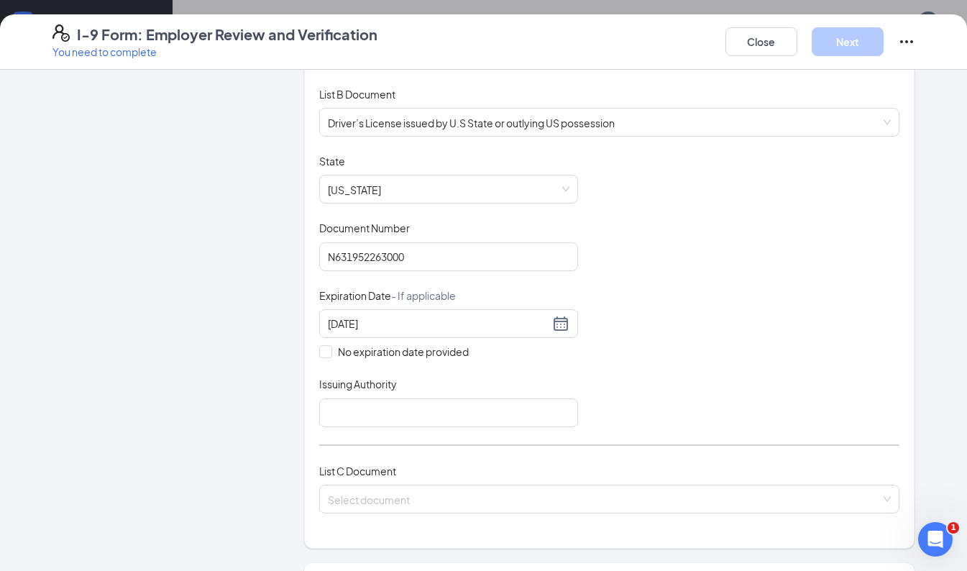
scroll to position [198, 0]
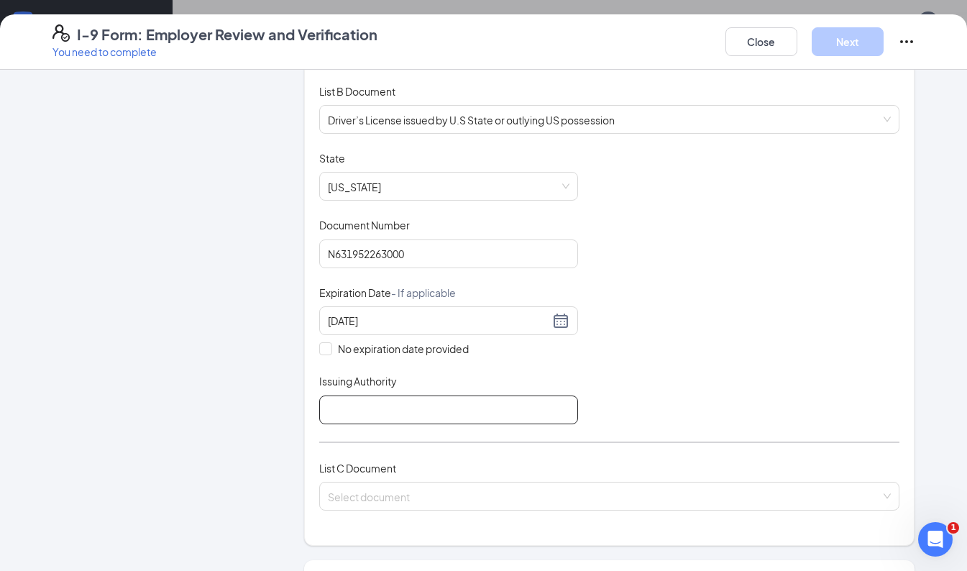
click at [447, 399] on input "Issuing Authority" at bounding box center [448, 410] width 259 height 29
type input "[US_STATE]"
click at [417, 494] on input "search" at bounding box center [605, 494] width 554 height 22
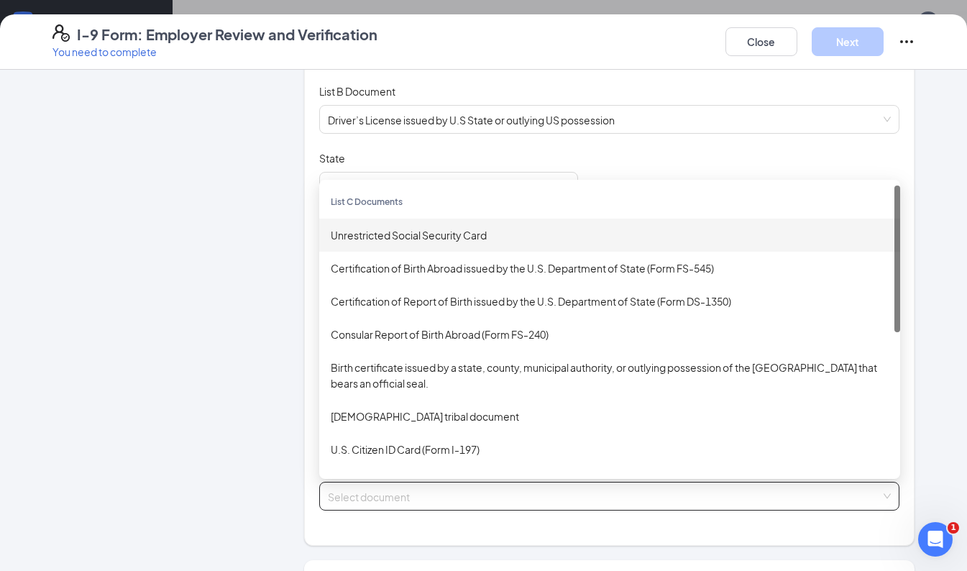
click at [398, 227] on div "Unrestricted Social Security Card" at bounding box center [610, 235] width 558 height 16
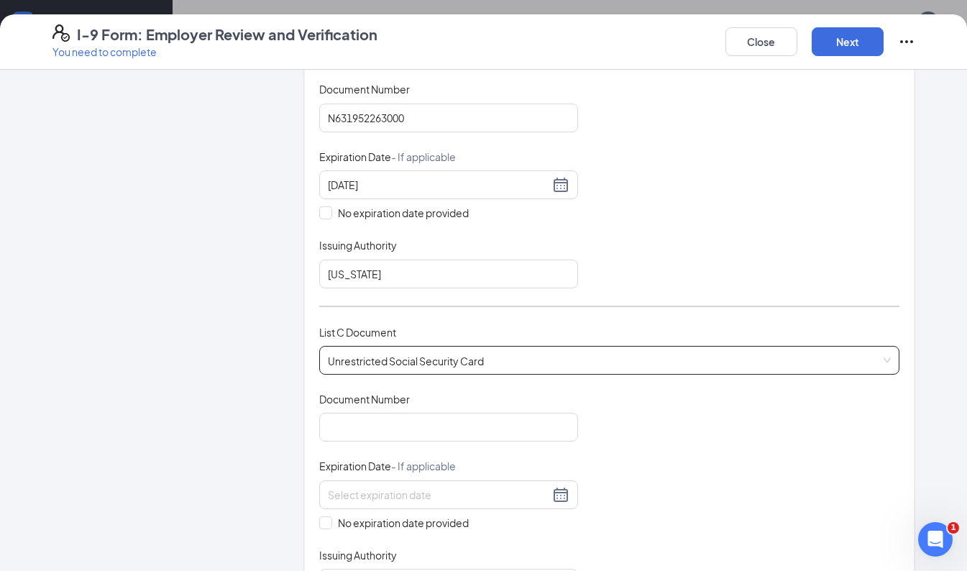
scroll to position [349, 0]
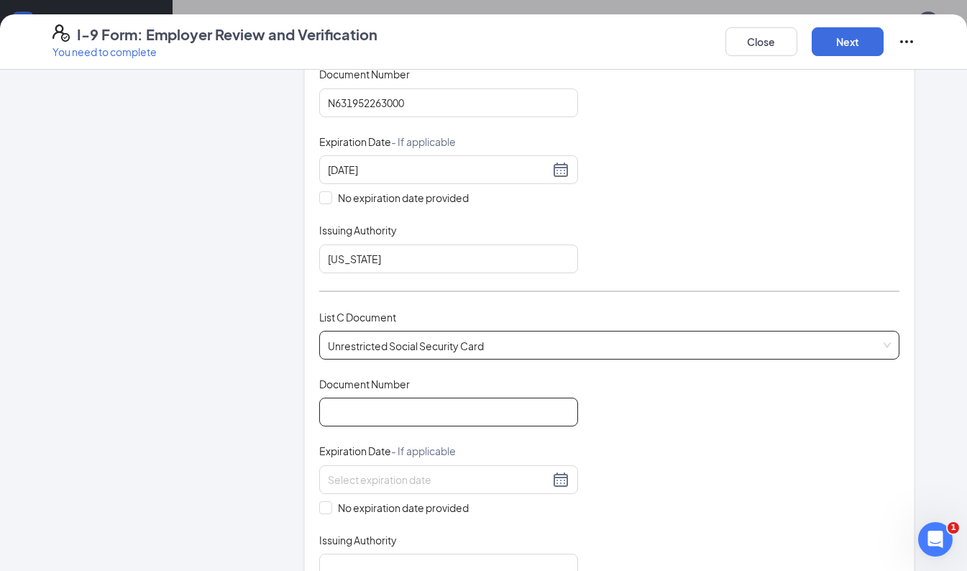
click at [397, 403] on input "Document Number" at bounding box center [448, 412] width 259 height 29
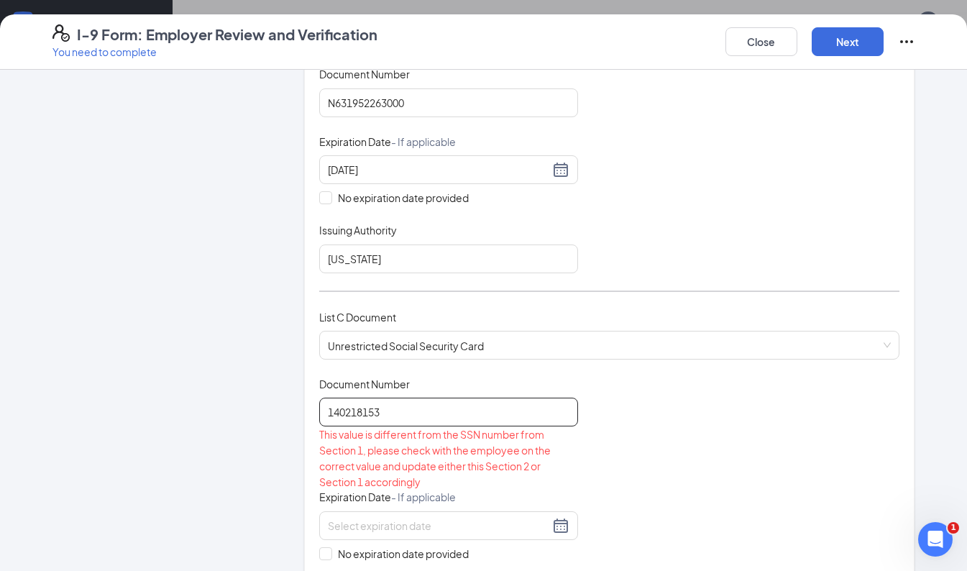
type input "140218153"
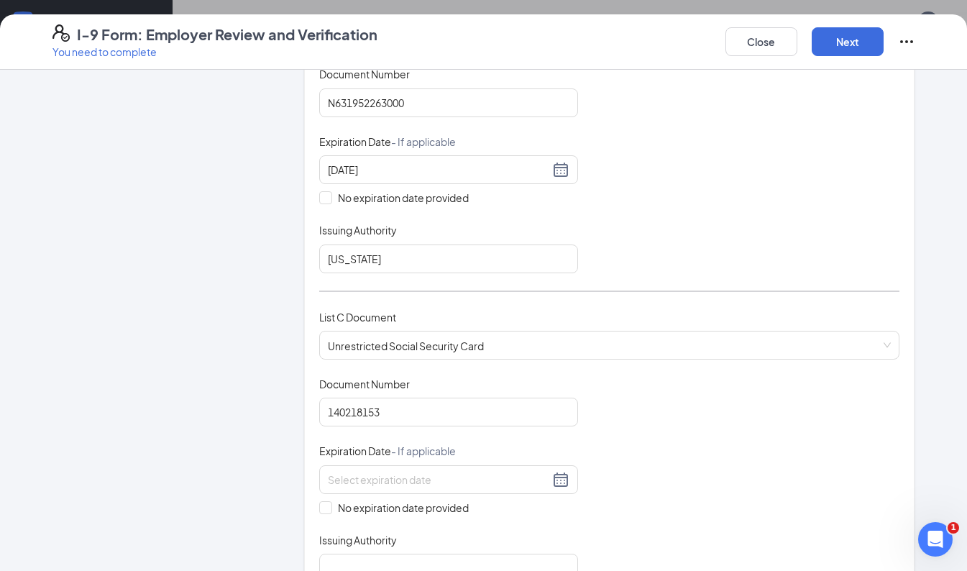
click at [324, 506] on span at bounding box center [325, 507] width 13 height 13
click at [324, 506] on input "No expiration date provided" at bounding box center [324, 506] width 10 height 10
checkbox input "true"
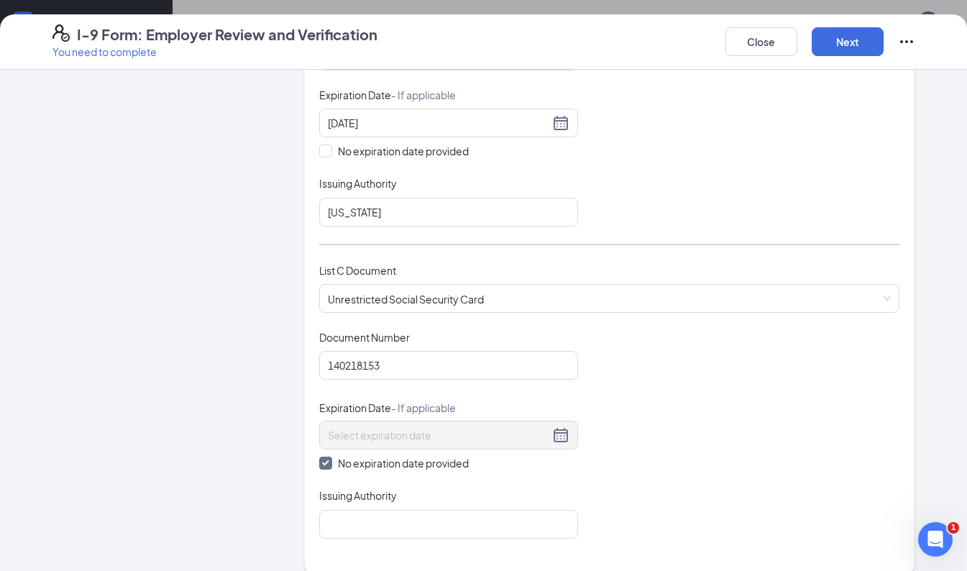
scroll to position [398, 0]
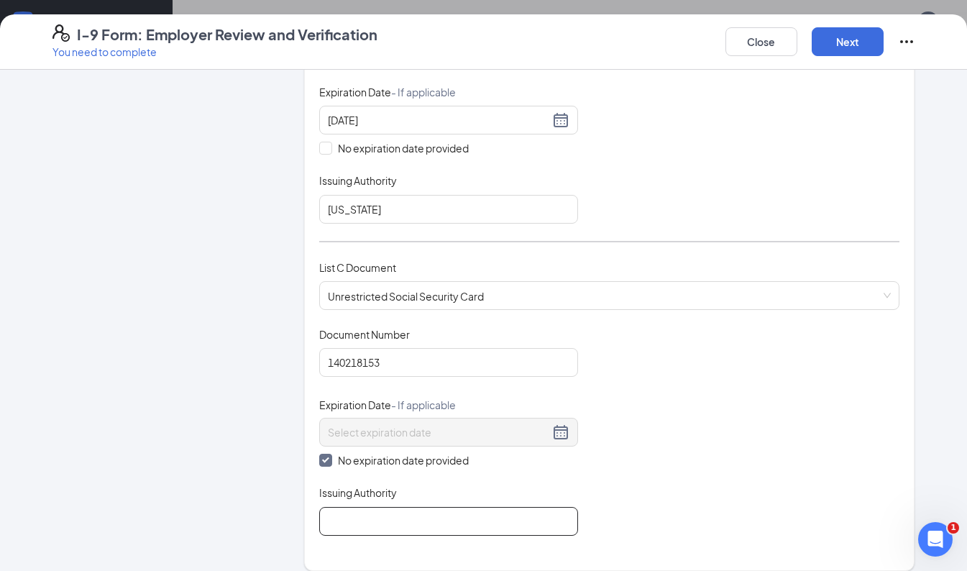
click at [385, 513] on input "Issuing Authority" at bounding box center [448, 521] width 259 height 29
type input "Social Security Administration"
click at [191, 517] on div "Employer Information 2 Document Information 3 Review 4 Sign" at bounding box center [160, 309] width 216 height 1246
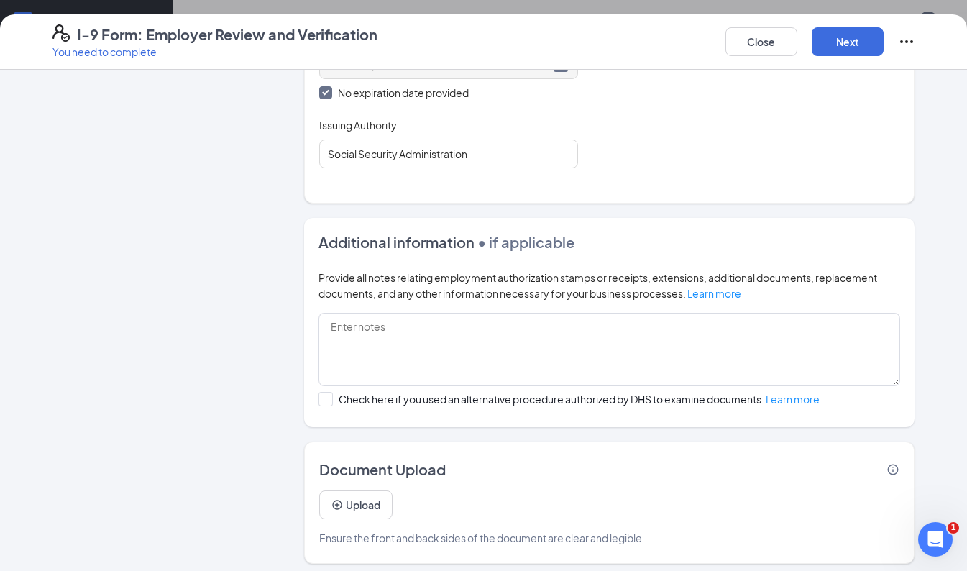
scroll to position [769, 0]
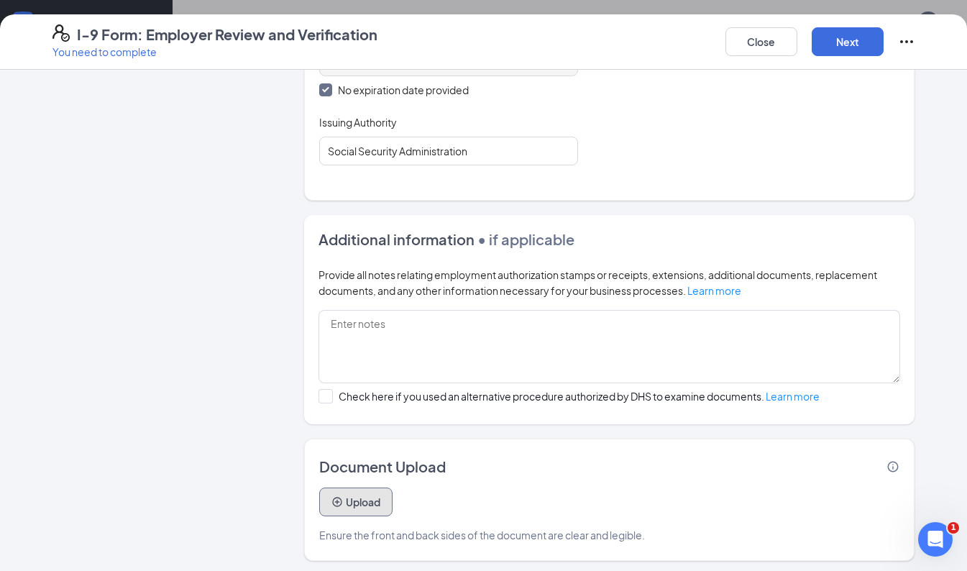
click at [331, 488] on button "Upload" at bounding box center [355, 502] width 73 height 29
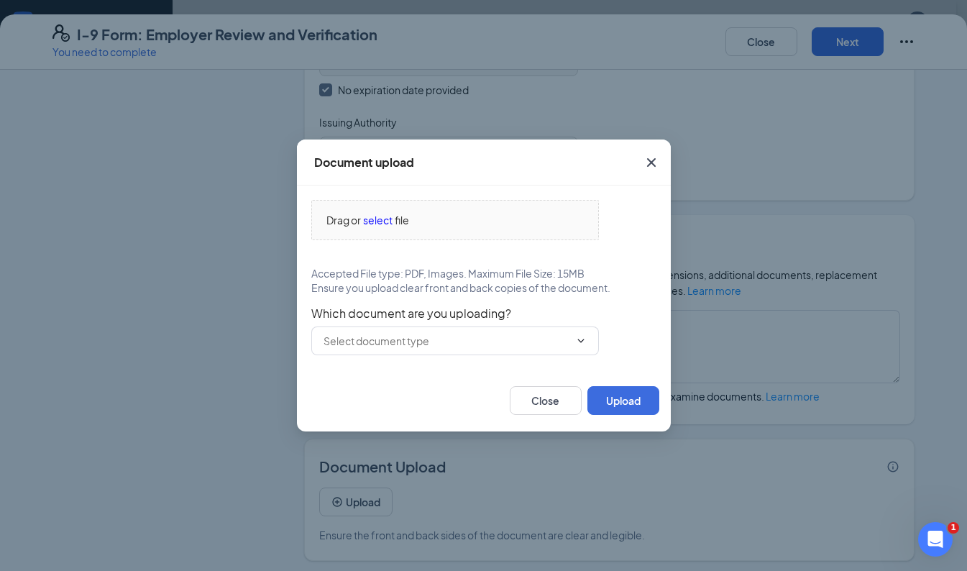
click at [378, 221] on span "select" at bounding box center [377, 220] width 29 height 16
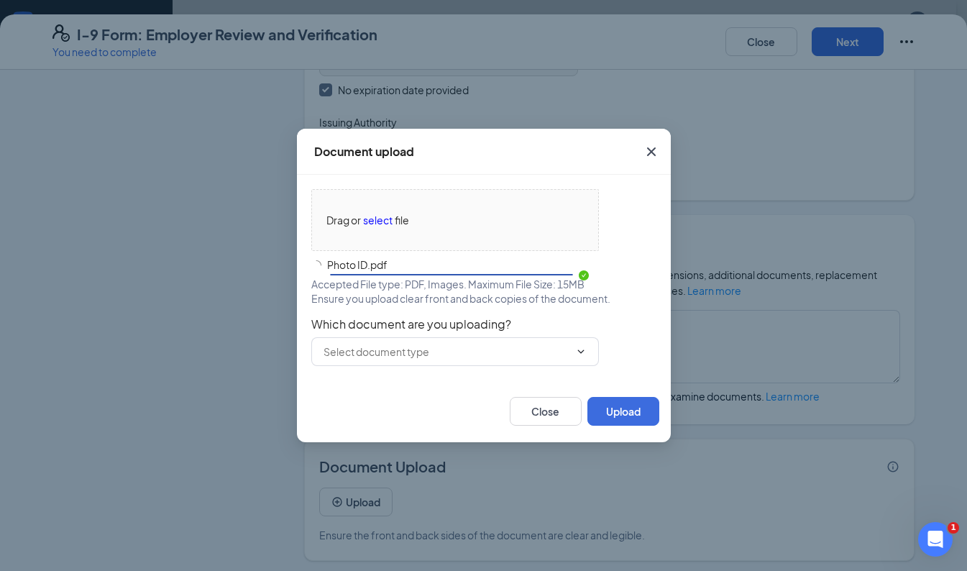
click at [454, 360] on span at bounding box center [455, 351] width 288 height 29
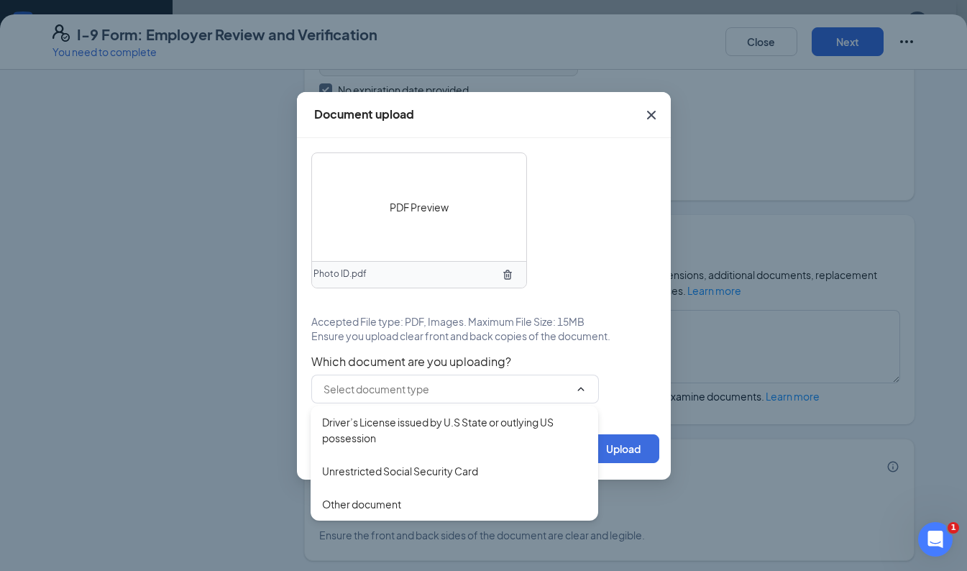
click at [380, 434] on div "Driver’s License issued by U.S State or outlying US possession" at bounding box center [454, 430] width 265 height 32
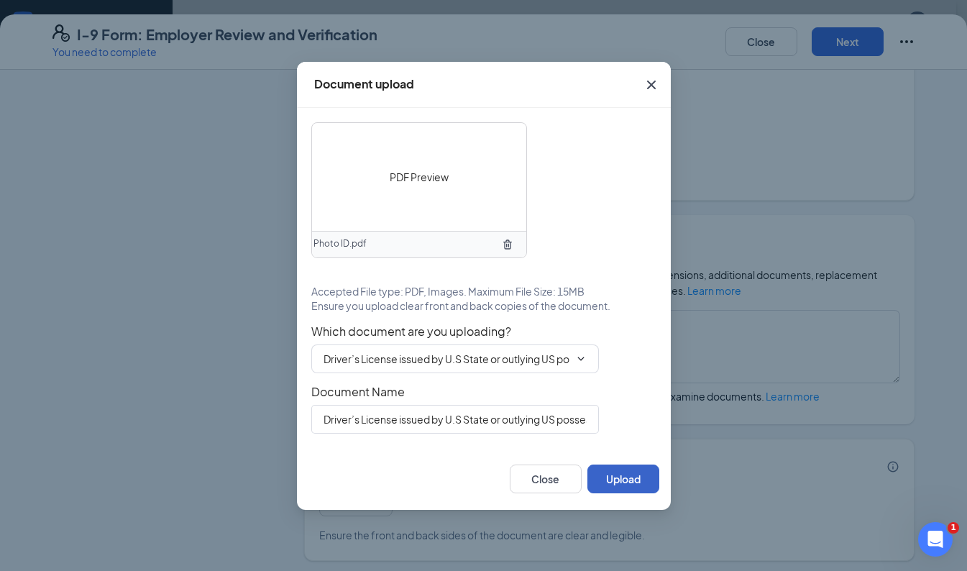
click at [623, 477] on button "Upload" at bounding box center [624, 479] width 72 height 29
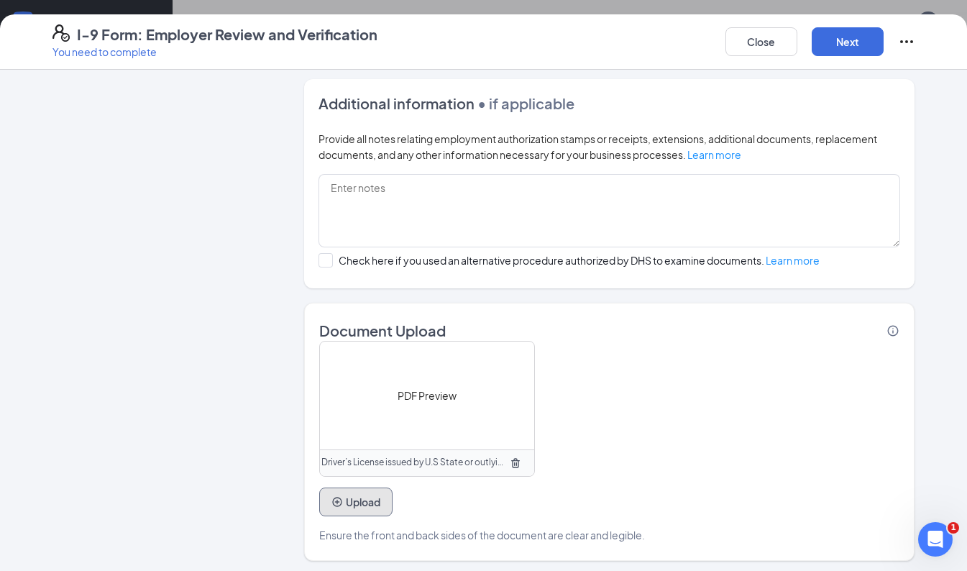
scroll to position [628, 0]
click at [343, 501] on button "Upload" at bounding box center [355, 502] width 73 height 29
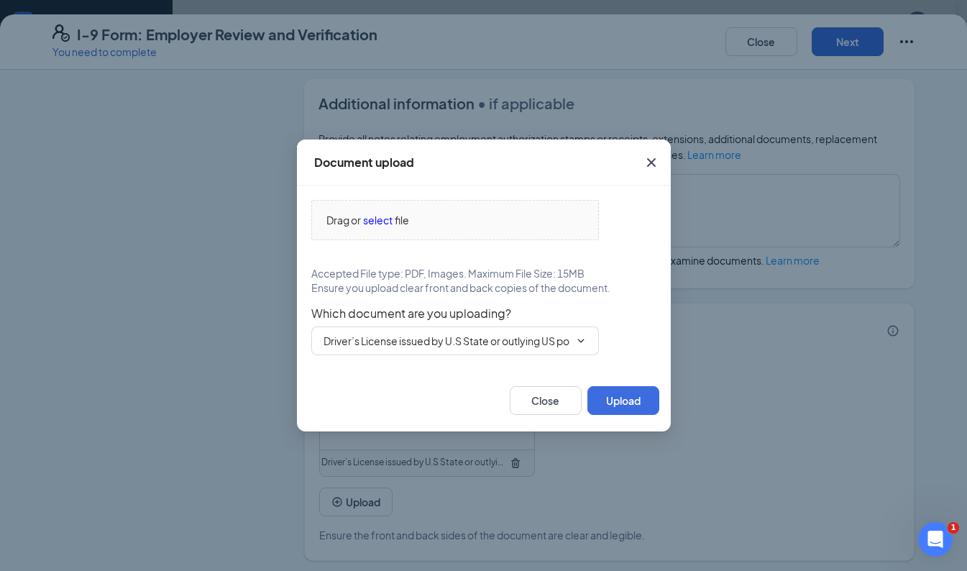
click at [382, 214] on span "select" at bounding box center [377, 220] width 29 height 16
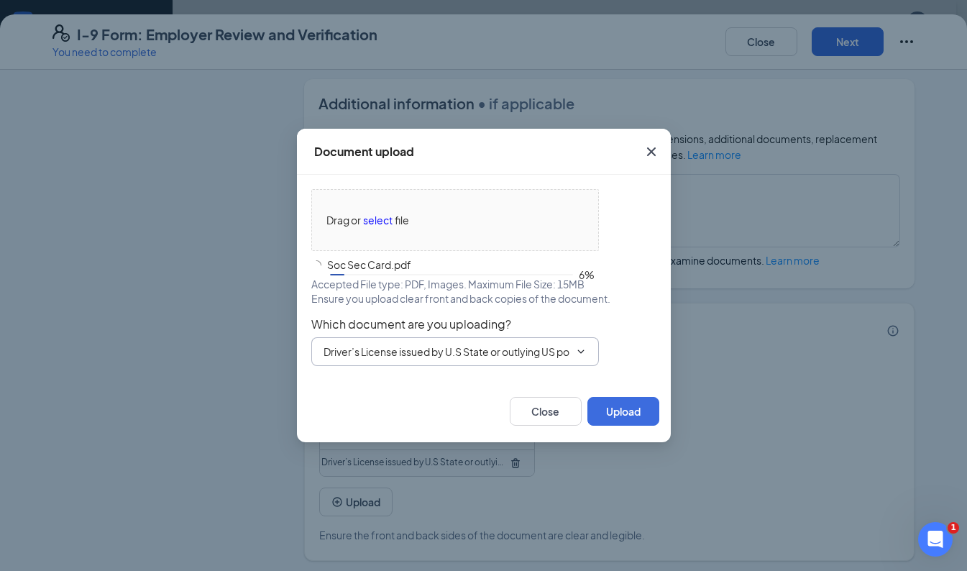
click at [547, 357] on input "Driver’s License issued by U.S State or outlying US possession" at bounding box center [447, 352] width 246 height 16
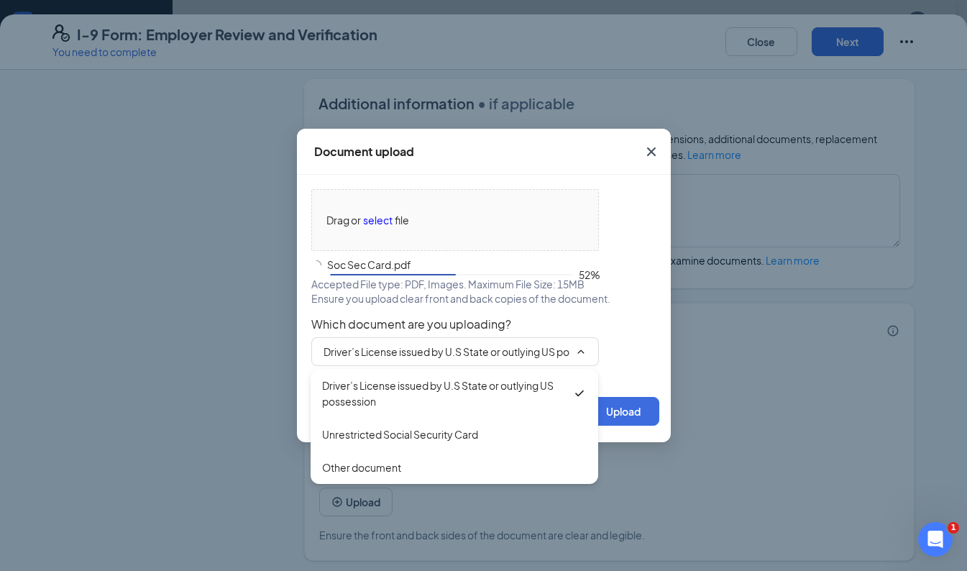
click at [424, 437] on div "Unrestricted Social Security Card" at bounding box center [400, 434] width 156 height 16
type input "Unrestricted Social Security Card"
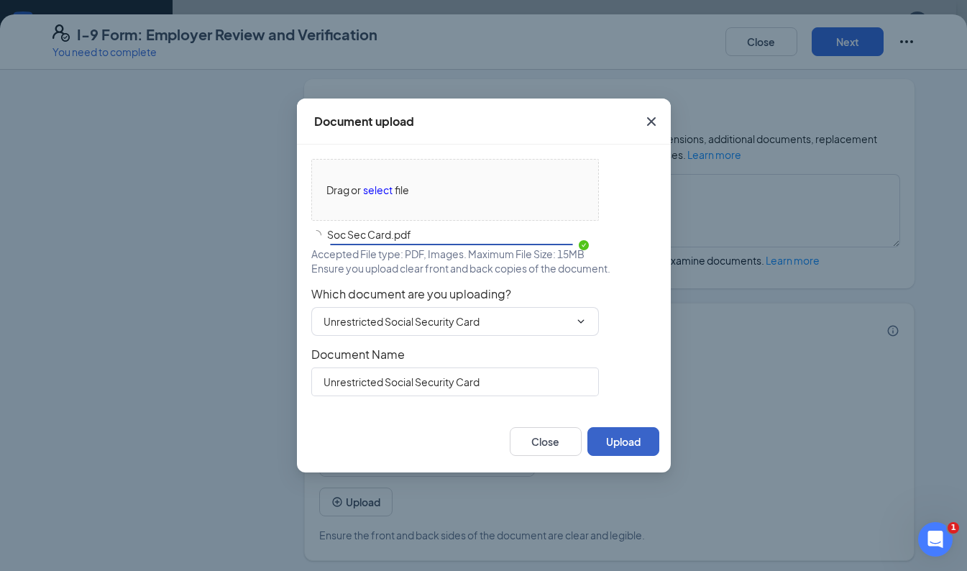
click at [616, 439] on div "Document upload Drag or select file Soc Sec Card.pdf Accepted File type: PDF, I…" at bounding box center [484, 286] width 374 height 374
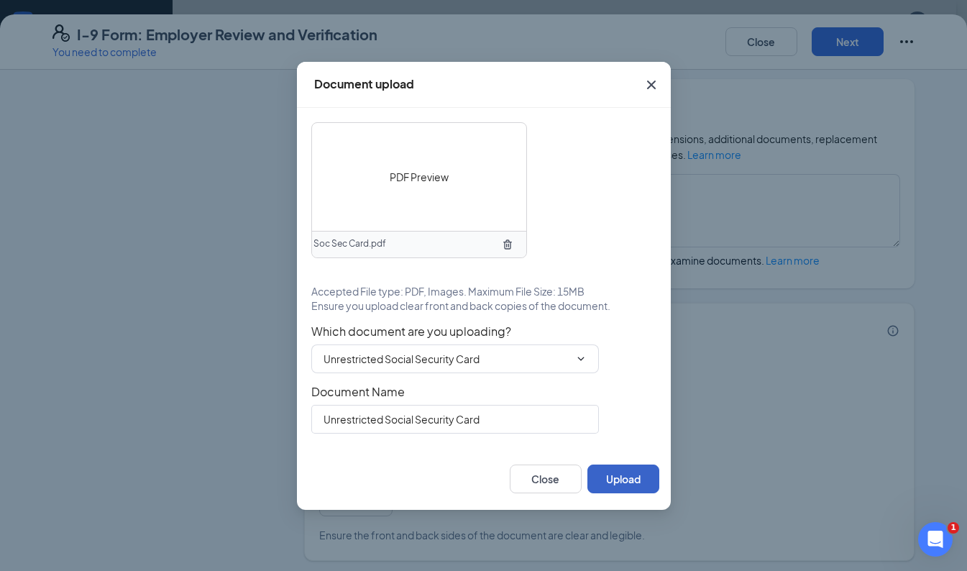
click at [618, 467] on button "Upload" at bounding box center [624, 479] width 72 height 29
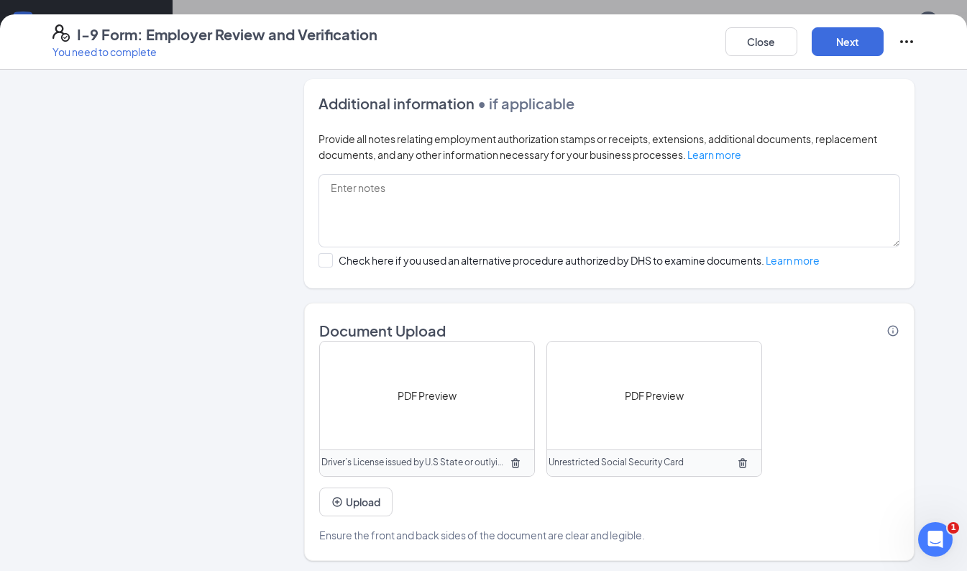
click at [843, 36] on button "Next" at bounding box center [848, 41] width 72 height 29
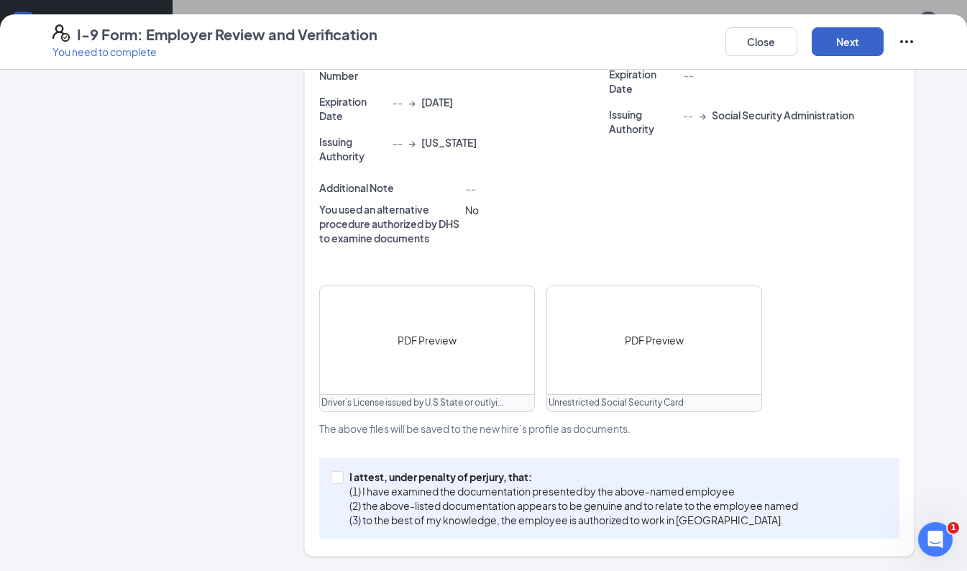
scroll to position [475, 0]
click at [331, 477] on input "I attest, under penalty of [PERSON_NAME], that: (1) I have examined the documen…" at bounding box center [336, 477] width 10 height 10
checkbox input "true"
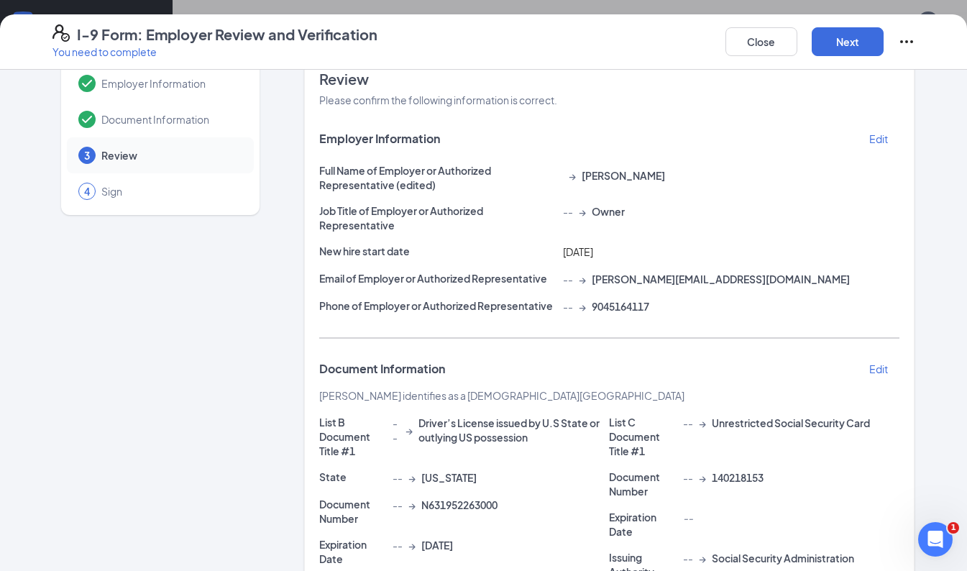
scroll to position [0, 0]
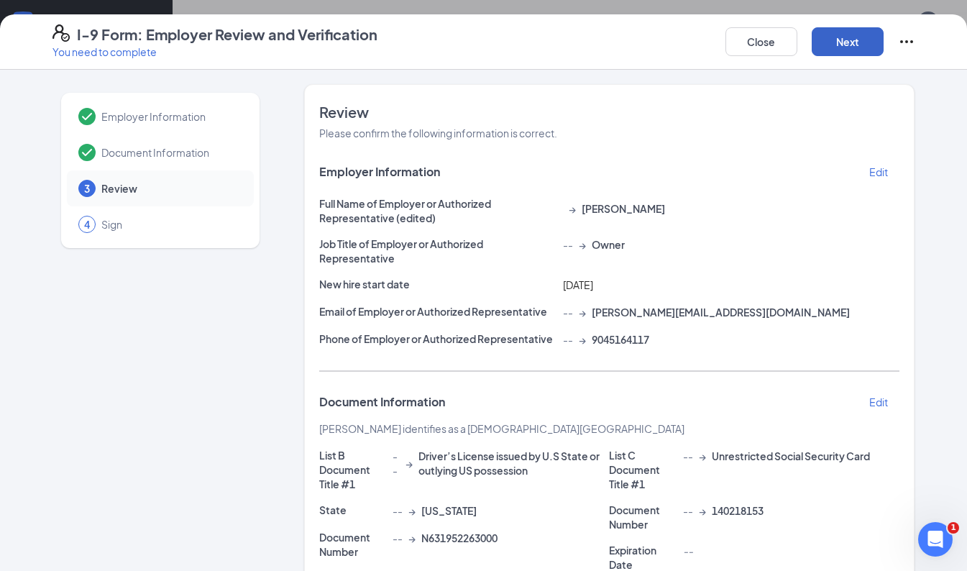
click at [861, 46] on button "Next" at bounding box center [848, 41] width 72 height 29
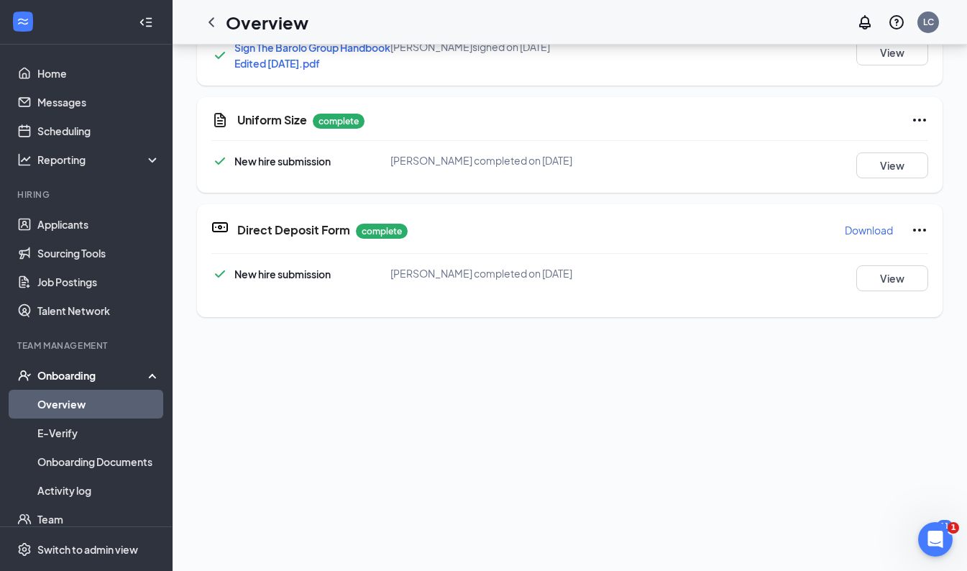
scroll to position [72, 0]
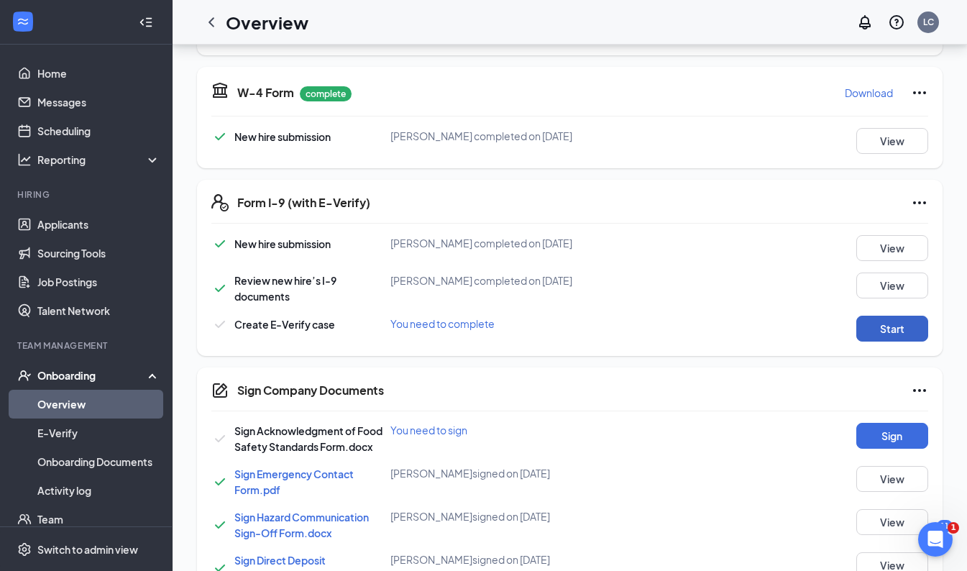
click at [862, 332] on button "Start" at bounding box center [892, 329] width 72 height 26
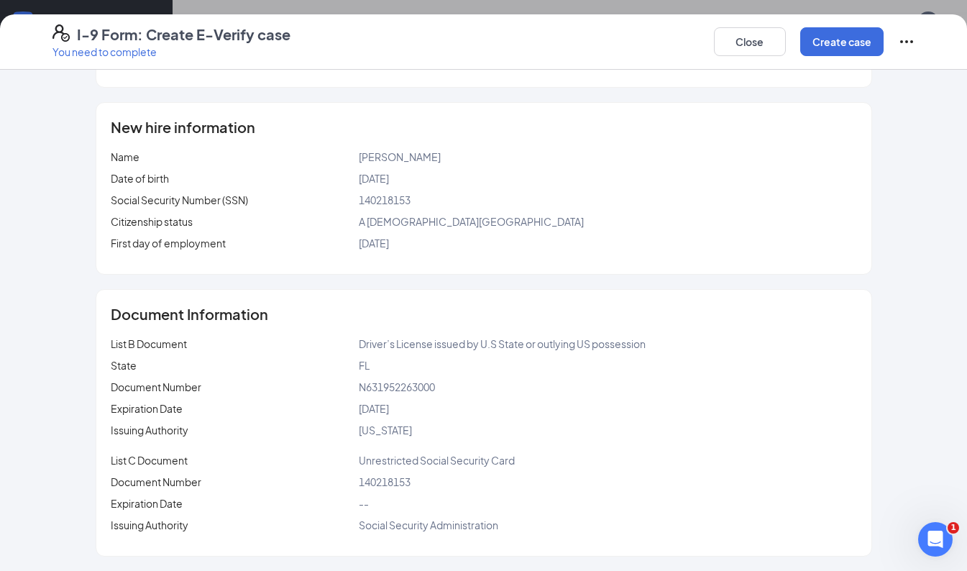
scroll to position [559, 0]
click at [827, 35] on button "Create case" at bounding box center [841, 41] width 83 height 29
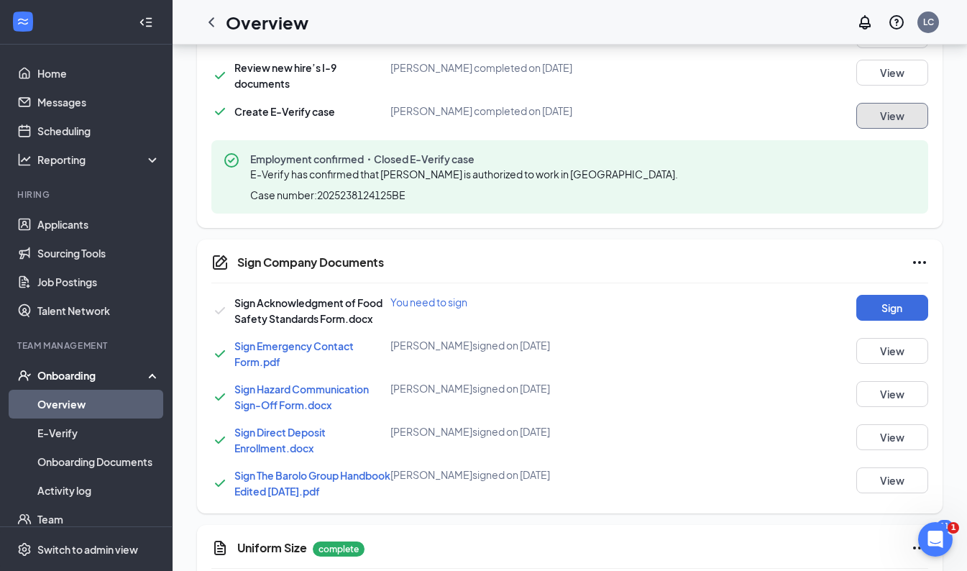
scroll to position [407, 0]
click at [879, 311] on button "Sign" at bounding box center [892, 307] width 72 height 26
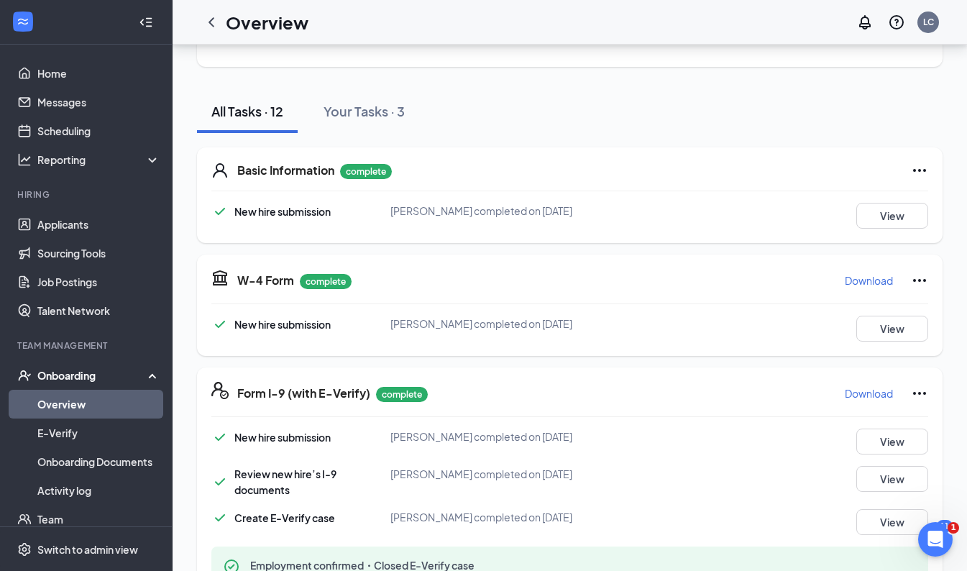
scroll to position [0, 0]
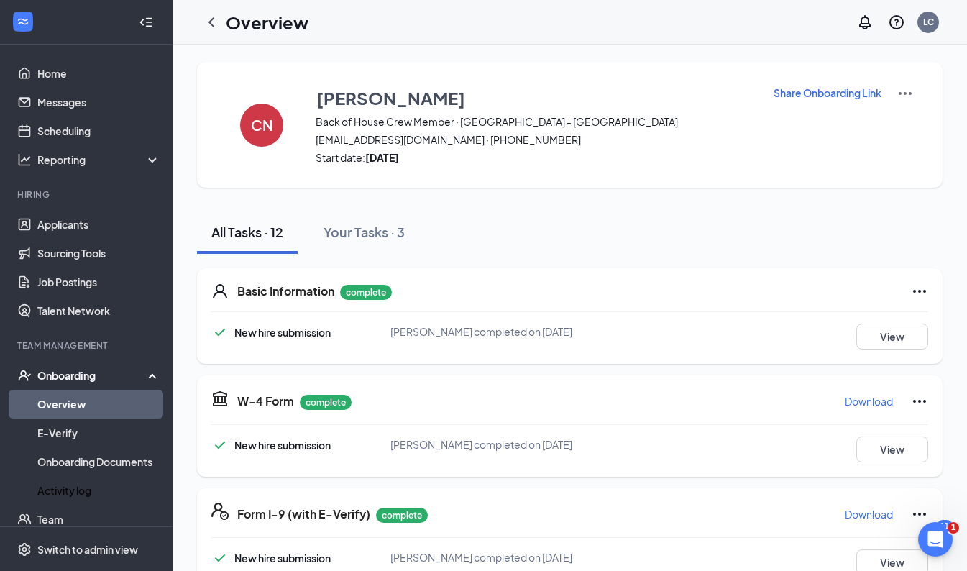
click at [70, 489] on link "Activity log" at bounding box center [98, 490] width 123 height 29
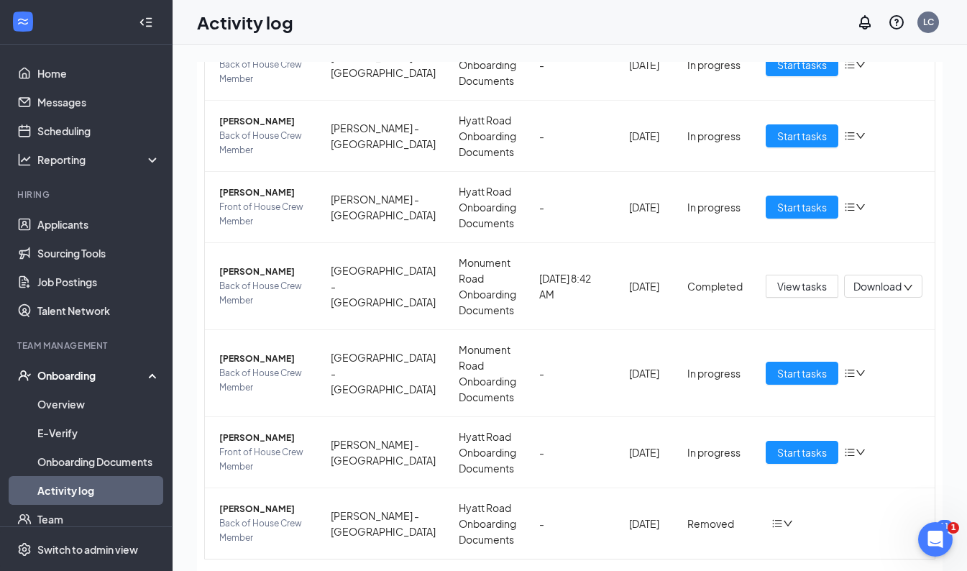
scroll to position [403, 0]
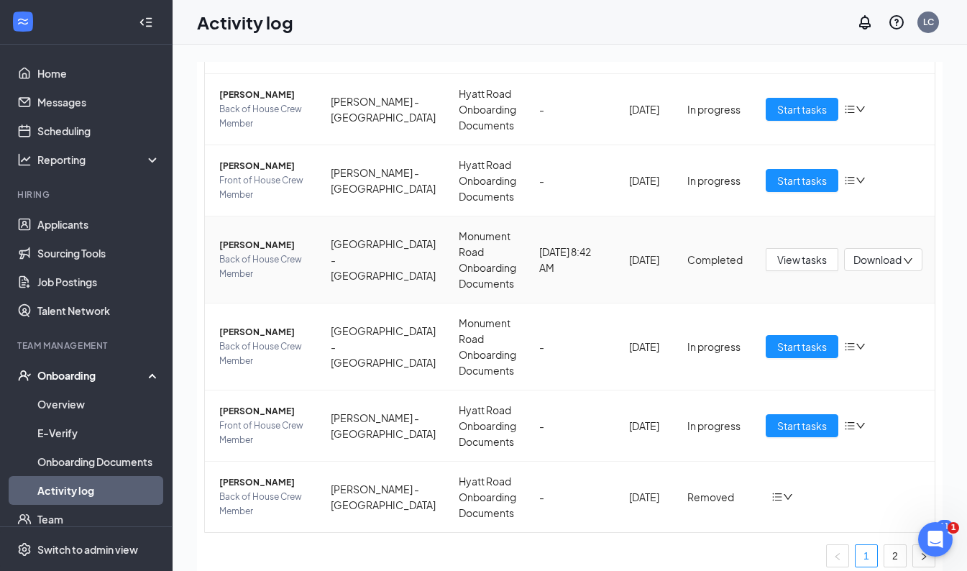
click at [890, 258] on span "Download" at bounding box center [878, 259] width 48 height 15
click at [791, 325] on div "Download files" at bounding box center [825, 327] width 155 height 17
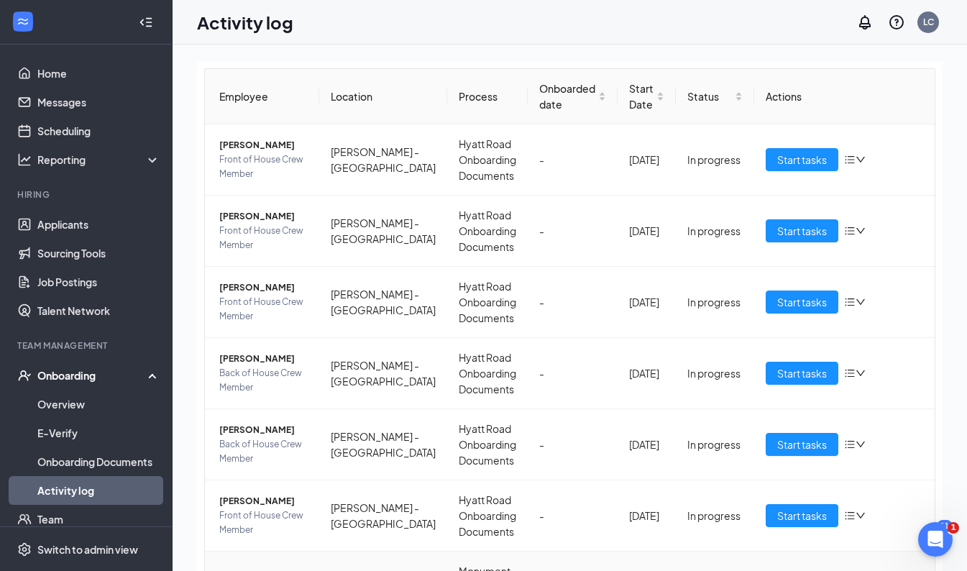
scroll to position [0, 0]
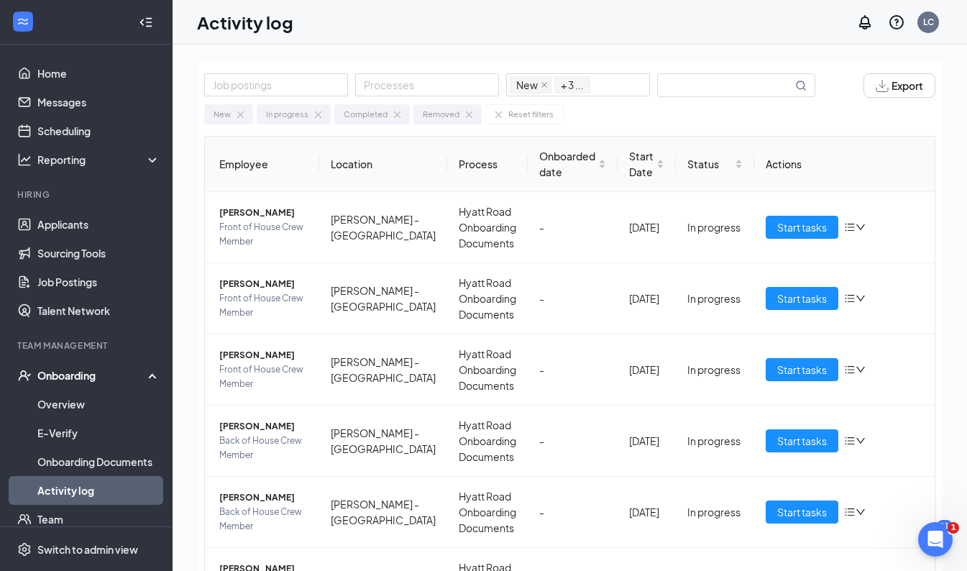
click at [547, 12] on div "Activity log LC" at bounding box center [570, 22] width 795 height 45
click at [315, 114] on img at bounding box center [318, 114] width 6 height 6
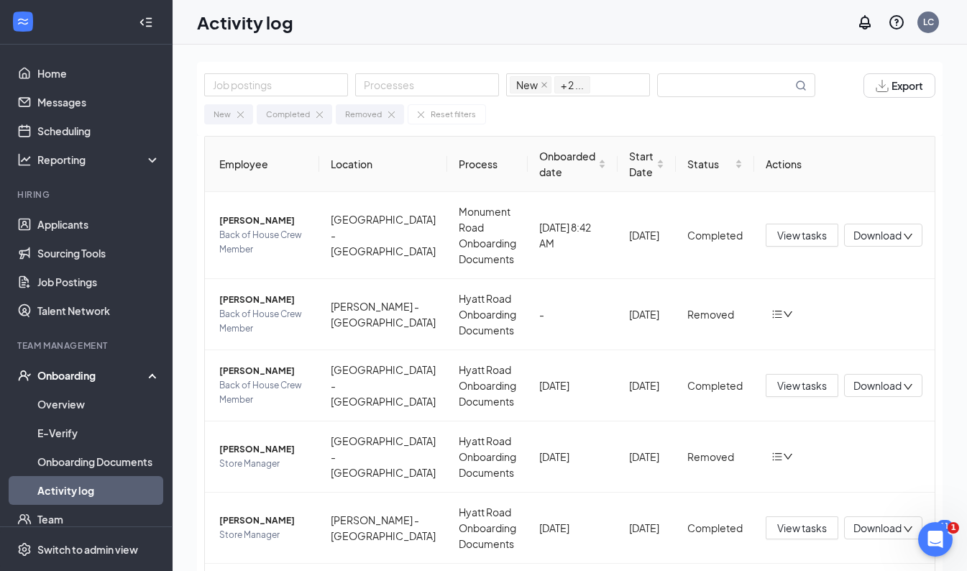
click at [390, 116] on img at bounding box center [391, 114] width 6 height 6
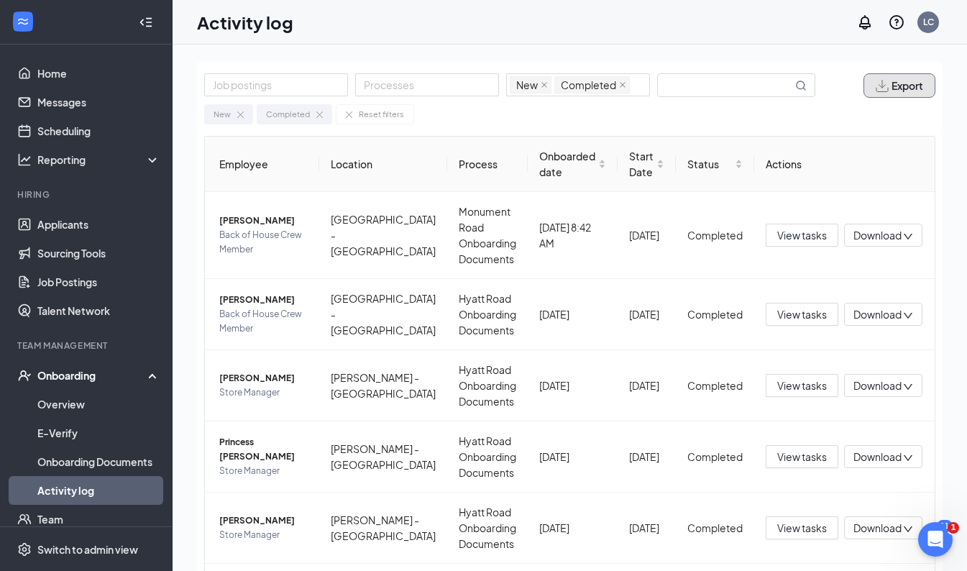
click at [876, 82] on img "button" at bounding box center [882, 86] width 13 height 12
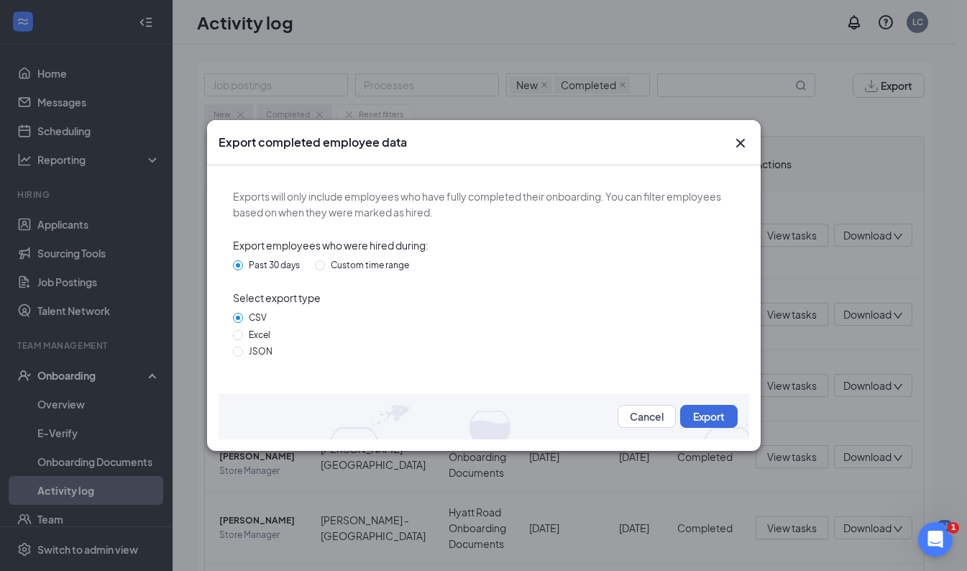
click at [239, 334] on input "Excel" at bounding box center [238, 335] width 10 height 10
radio input "true"
radio input "false"
click at [704, 414] on button "Export" at bounding box center [709, 416] width 58 height 23
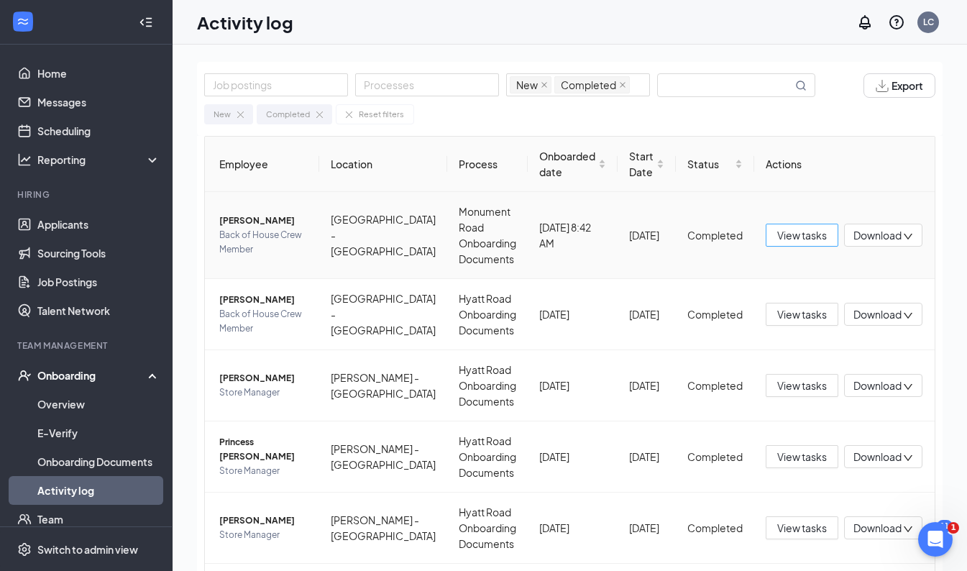
click at [777, 229] on span "View tasks" at bounding box center [802, 235] width 50 height 16
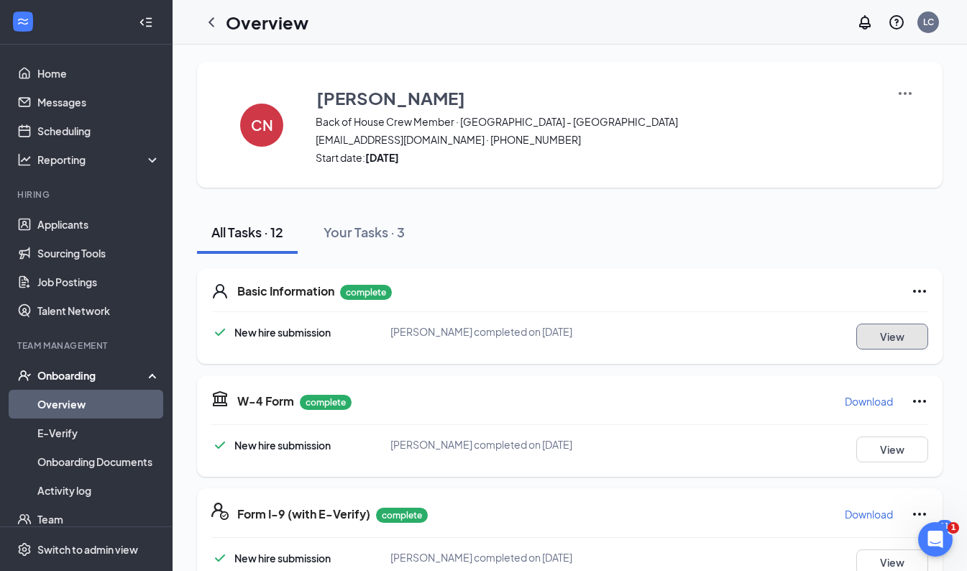
click at [872, 347] on button "View" at bounding box center [892, 337] width 72 height 26
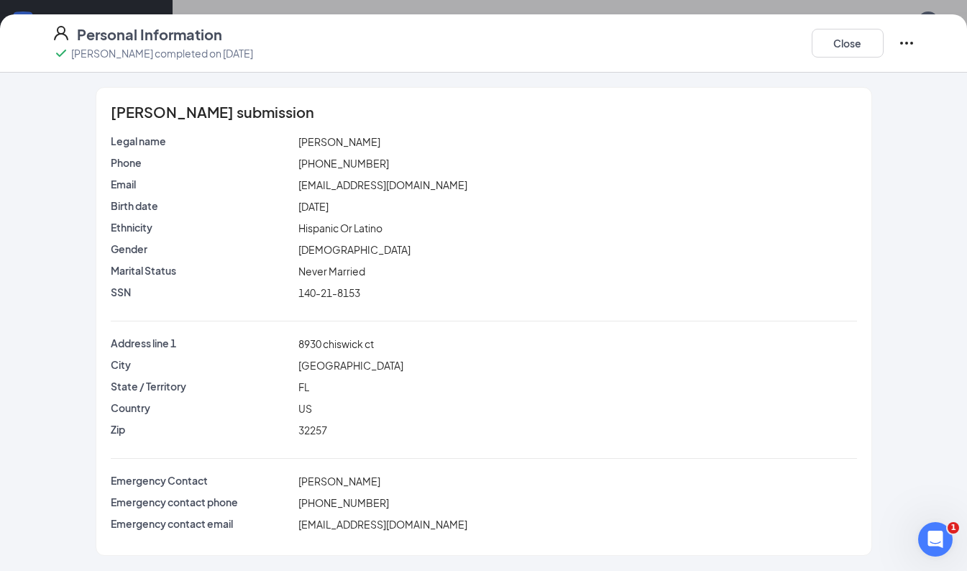
scroll to position [68, 0]
drag, startPoint x: 378, startPoint y: 502, endPoint x: 278, endPoint y: 503, distance: 100.0
click at [278, 503] on div "Emergency contact phone [PHONE_NUMBER]" at bounding box center [484, 503] width 752 height 16
drag, startPoint x: 278, startPoint y: 503, endPoint x: 317, endPoint y: 503, distance: 39.6
copy div "[PHONE_NUMBER]"
